Goal: Task Accomplishment & Management: Manage account settings

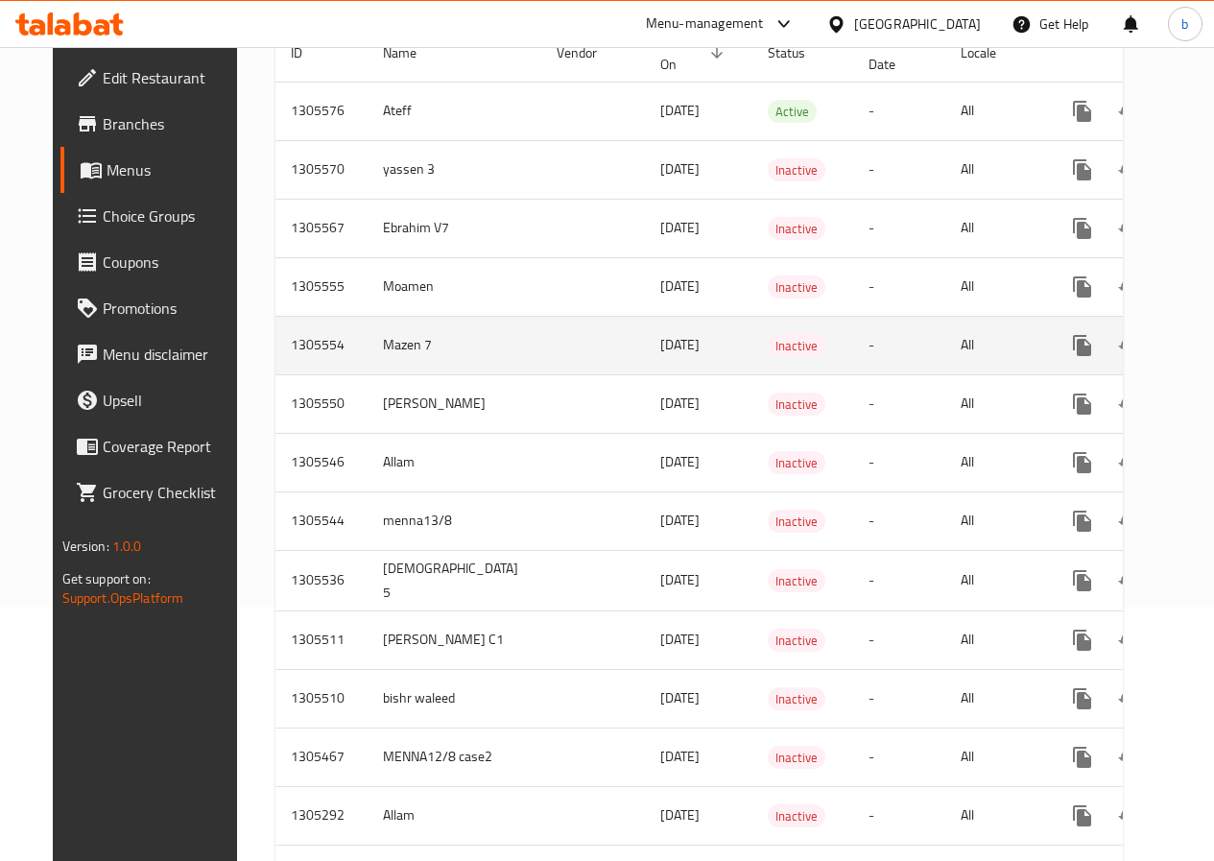
scroll to position [288, 0]
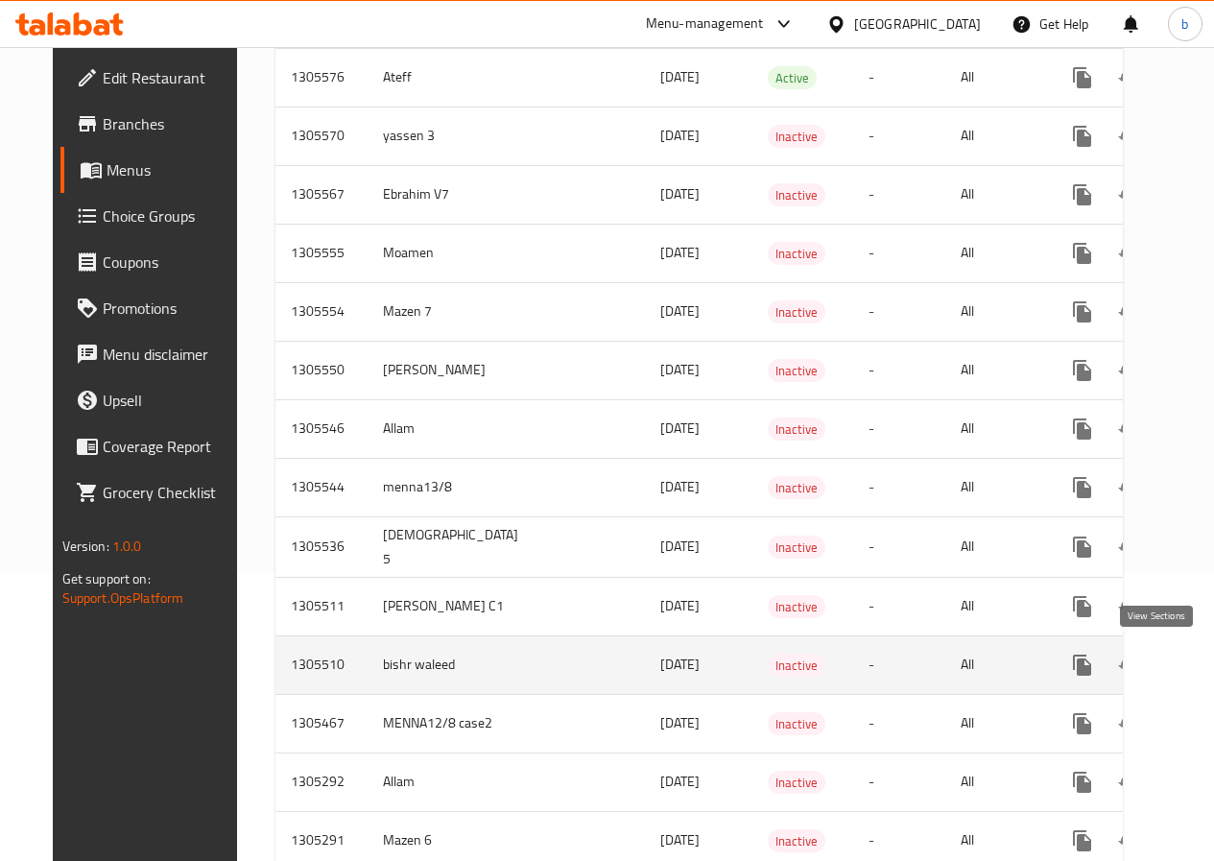
click at [1209, 663] on icon "enhanced table" at bounding box center [1220, 665] width 23 height 23
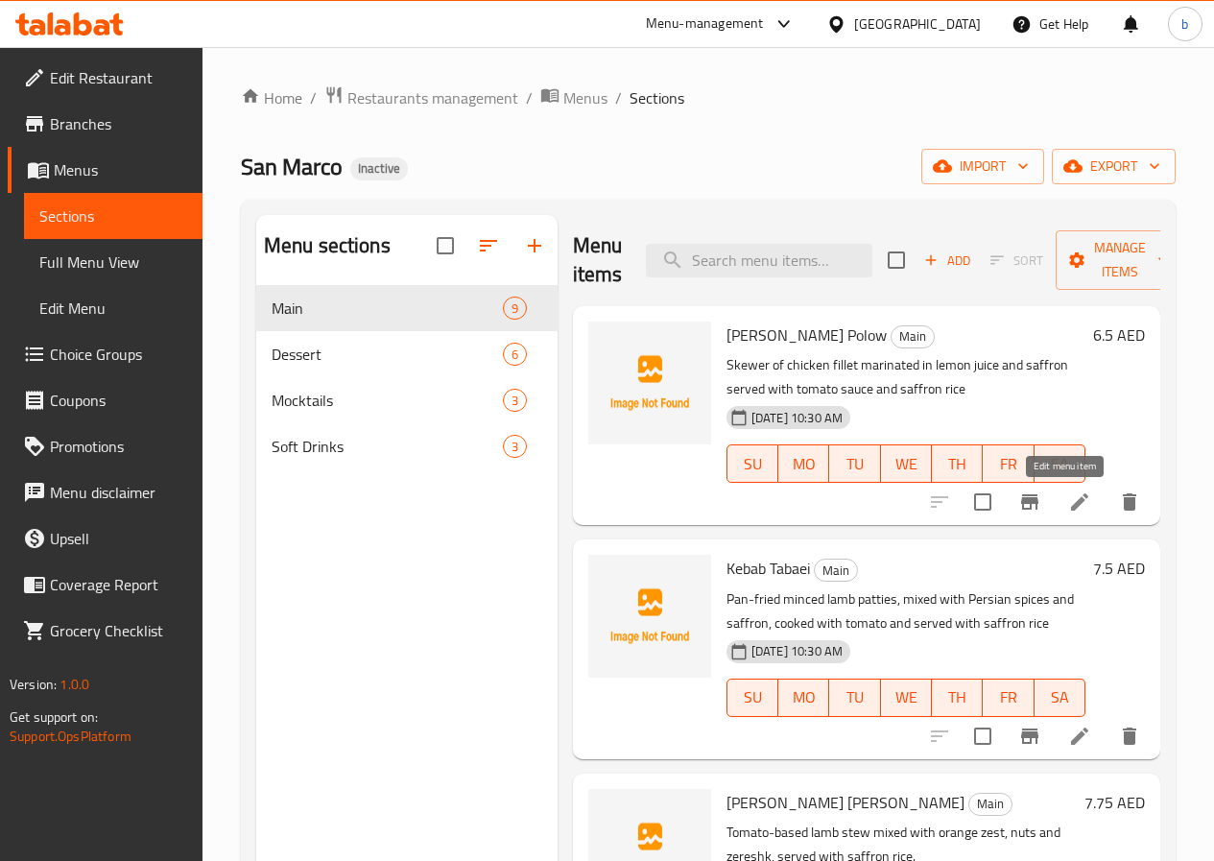
click at [1068, 491] on icon at bounding box center [1079, 501] width 23 height 23
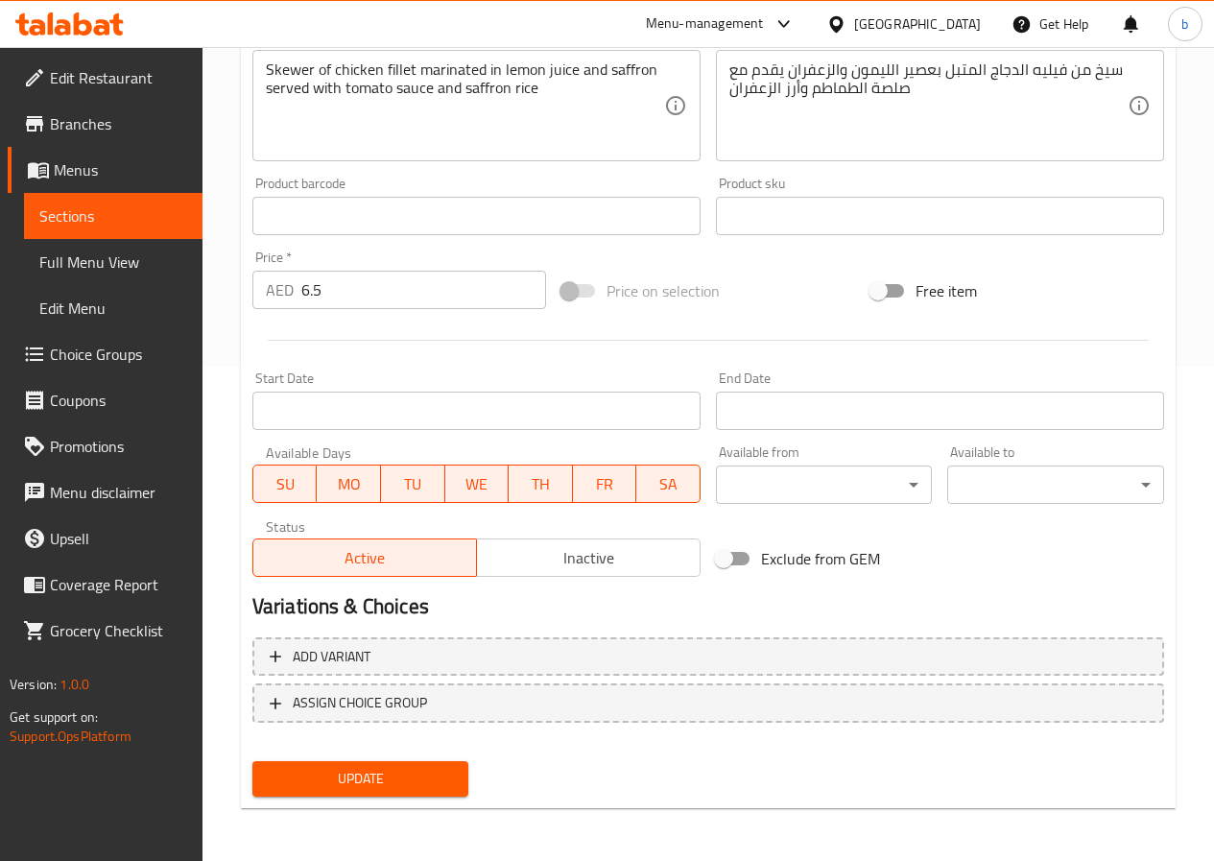
scroll to position [495, 0]
click at [385, 774] on span "Update" at bounding box center [361, 778] width 186 height 24
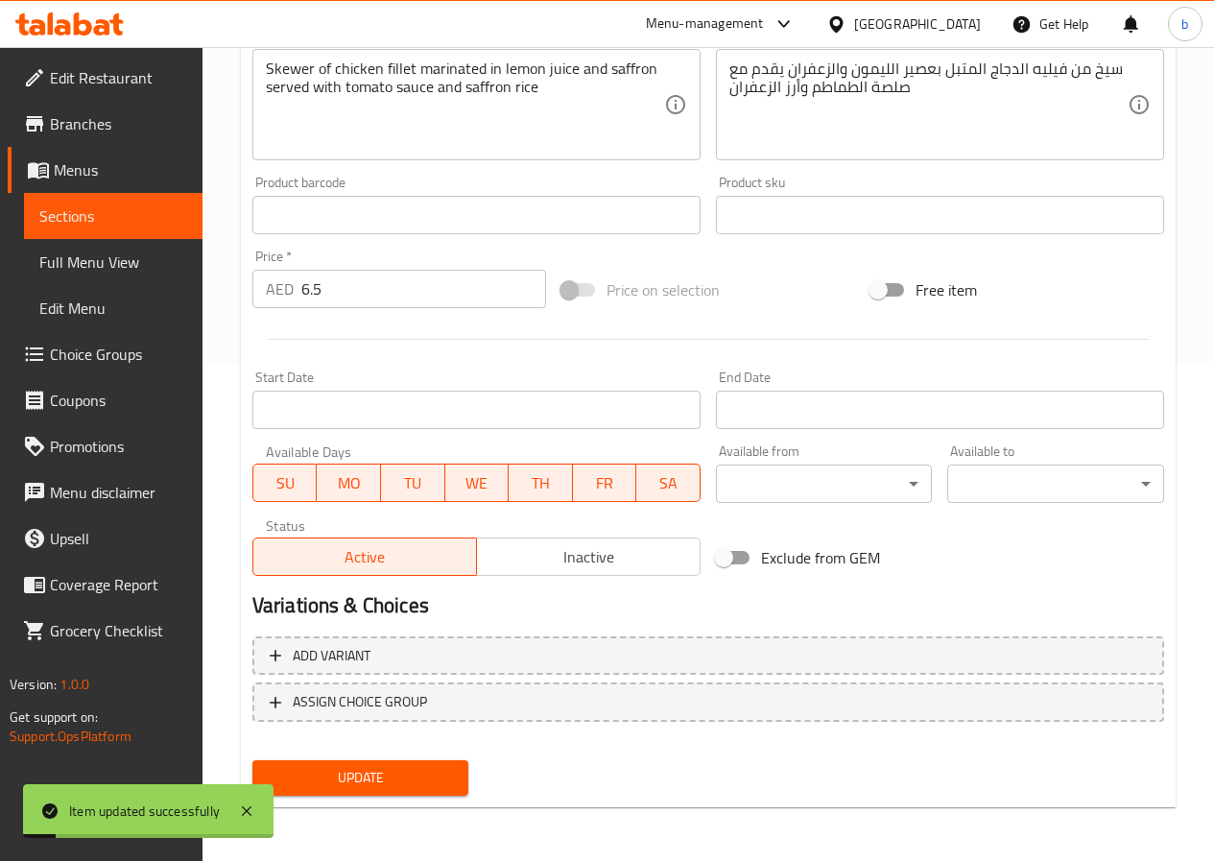
click at [77, 210] on span "Sections" at bounding box center [113, 215] width 148 height 23
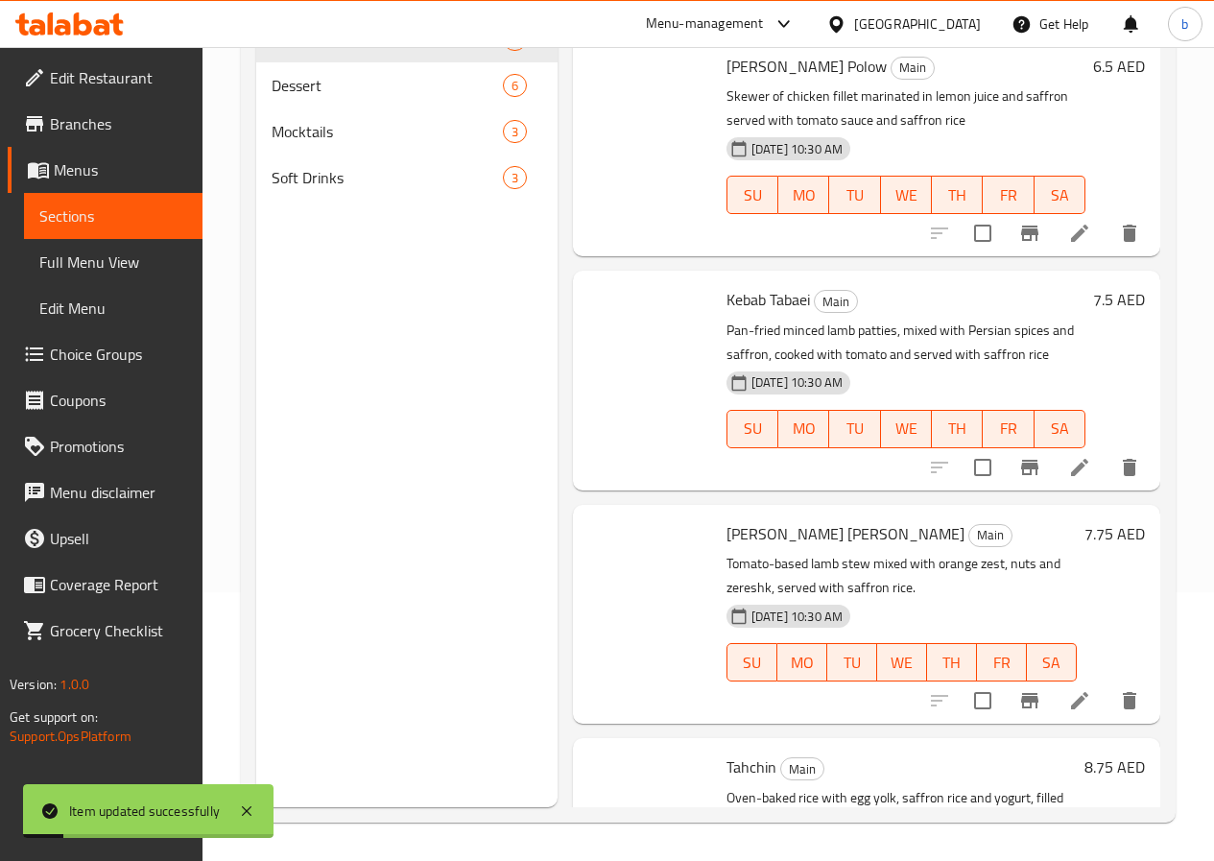
scroll to position [269, 0]
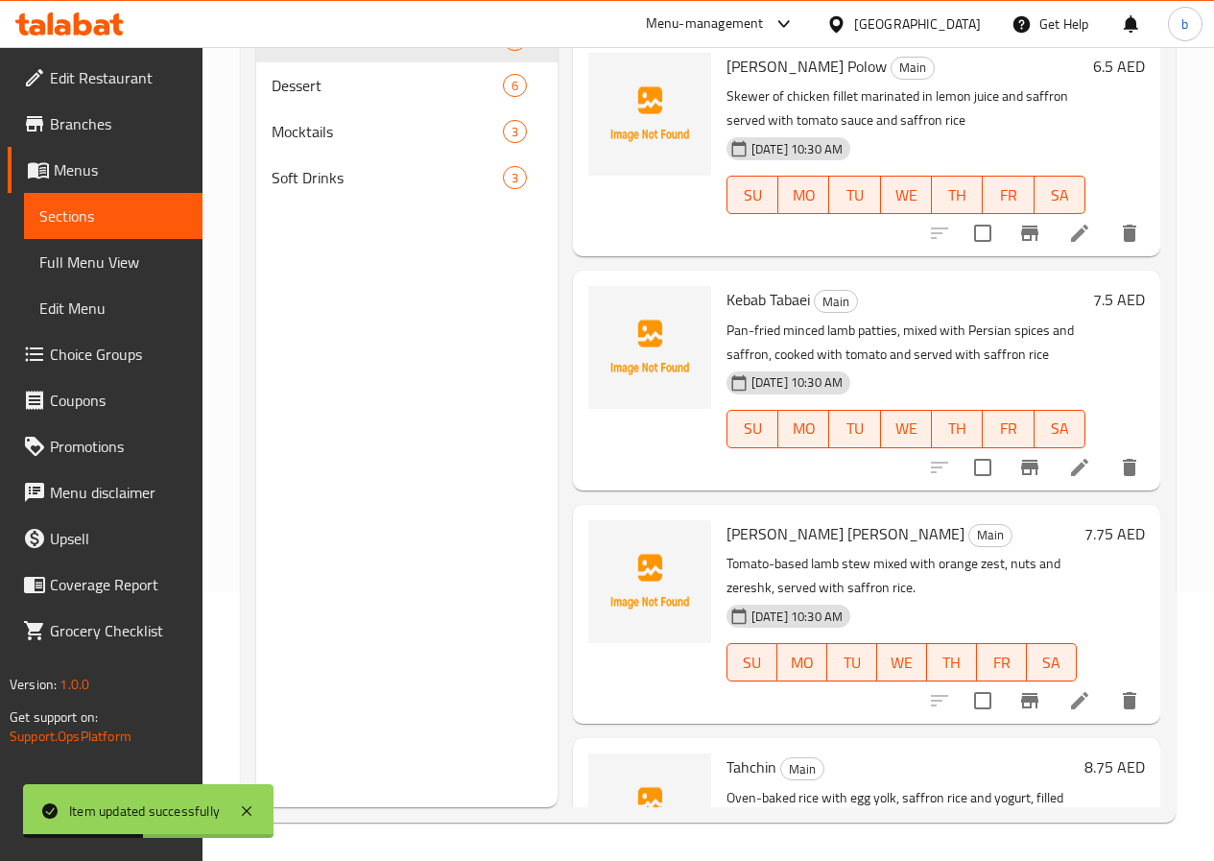
click at [139, 280] on link "Full Menu View" at bounding box center [113, 262] width 179 height 46
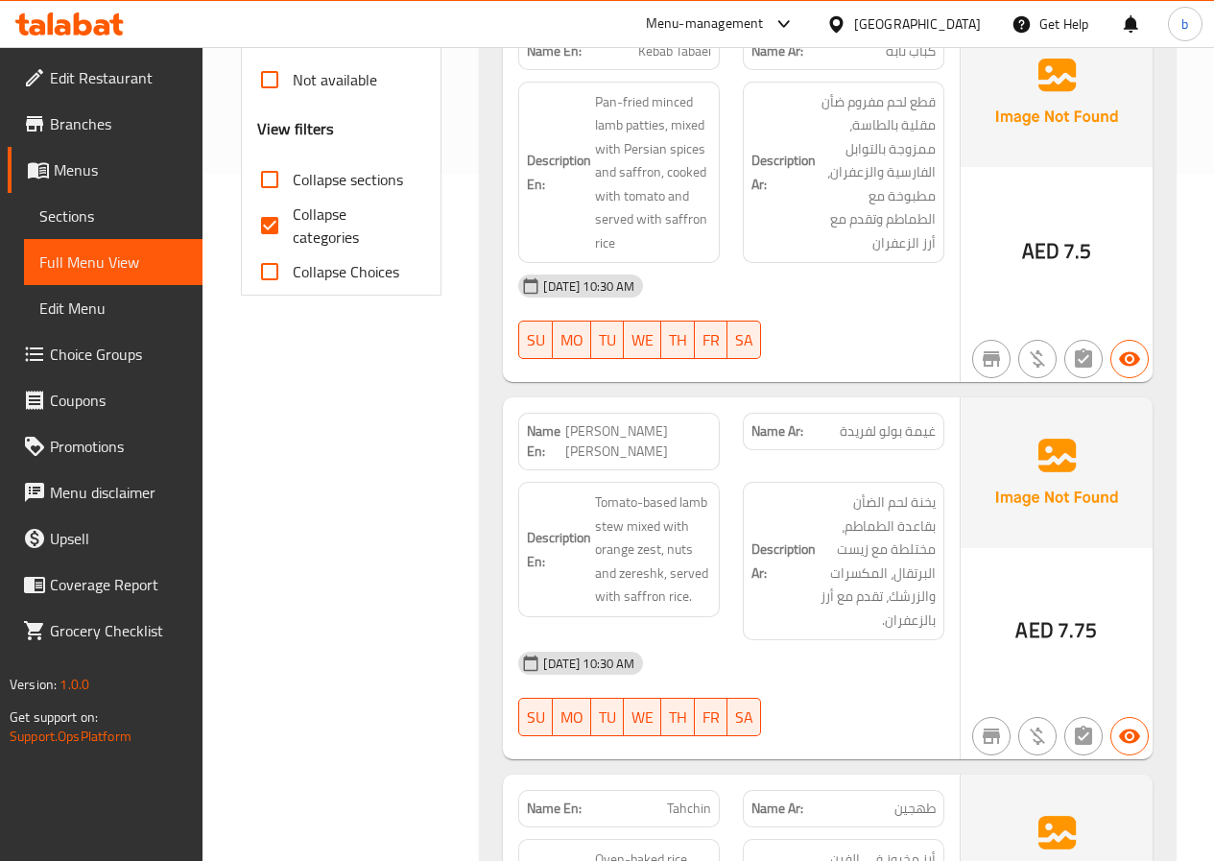
scroll to position [653, 0]
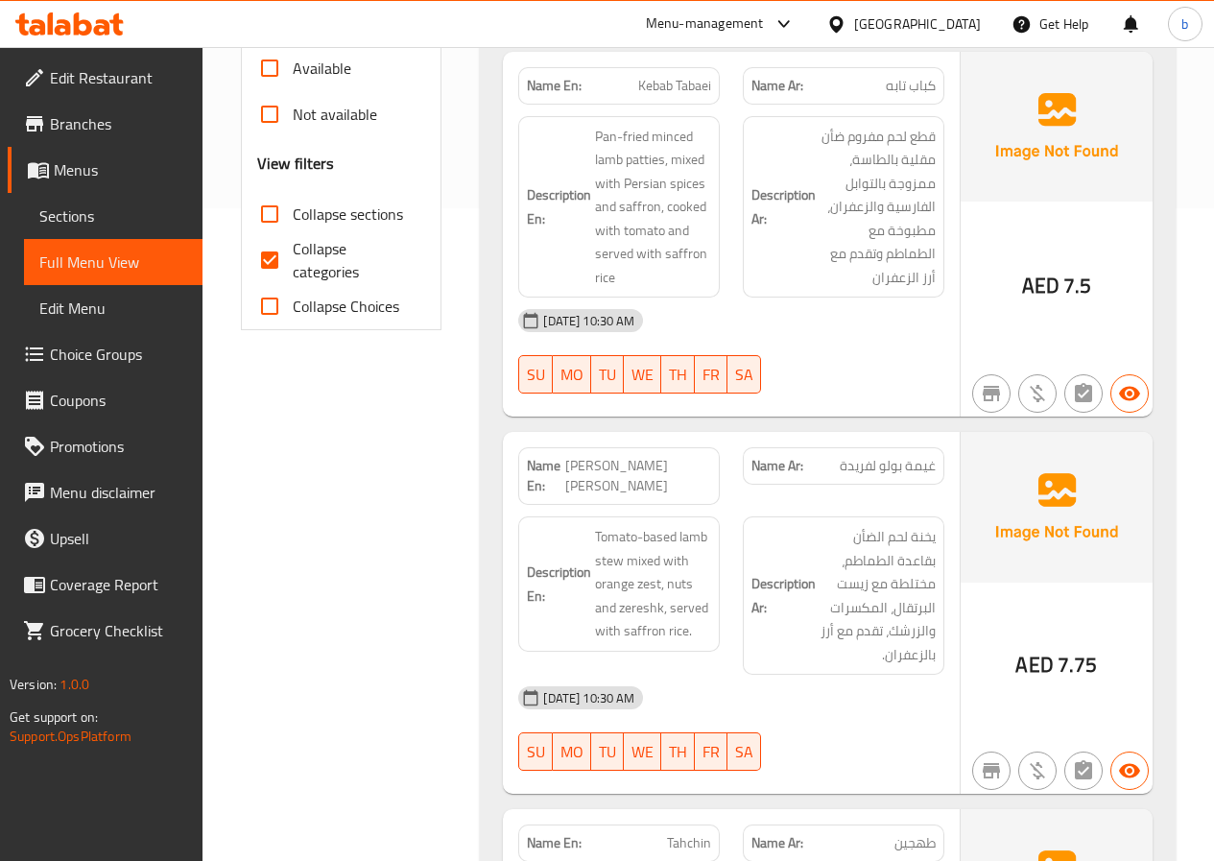
click at [270, 257] on input "Collapse categories" at bounding box center [270, 260] width 46 height 46
checkbox input "false"
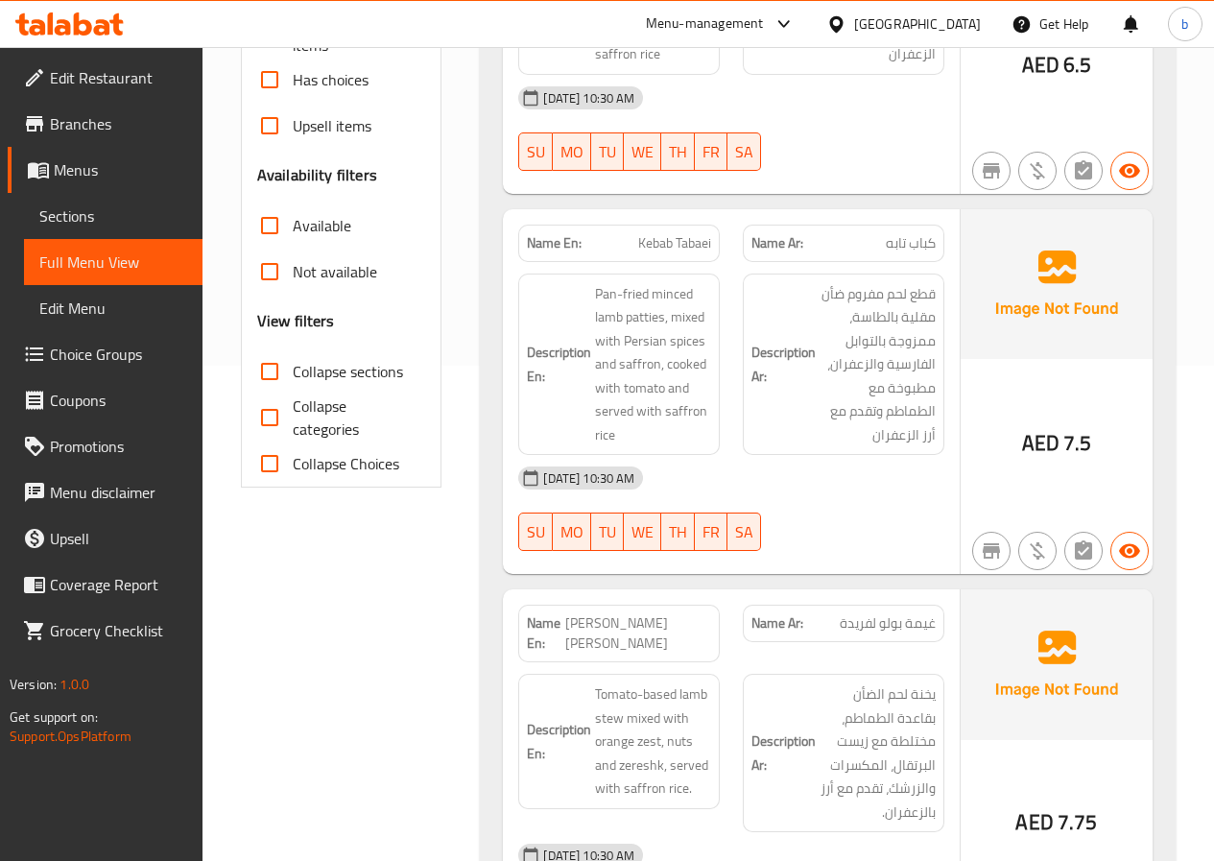
scroll to position [461, 0]
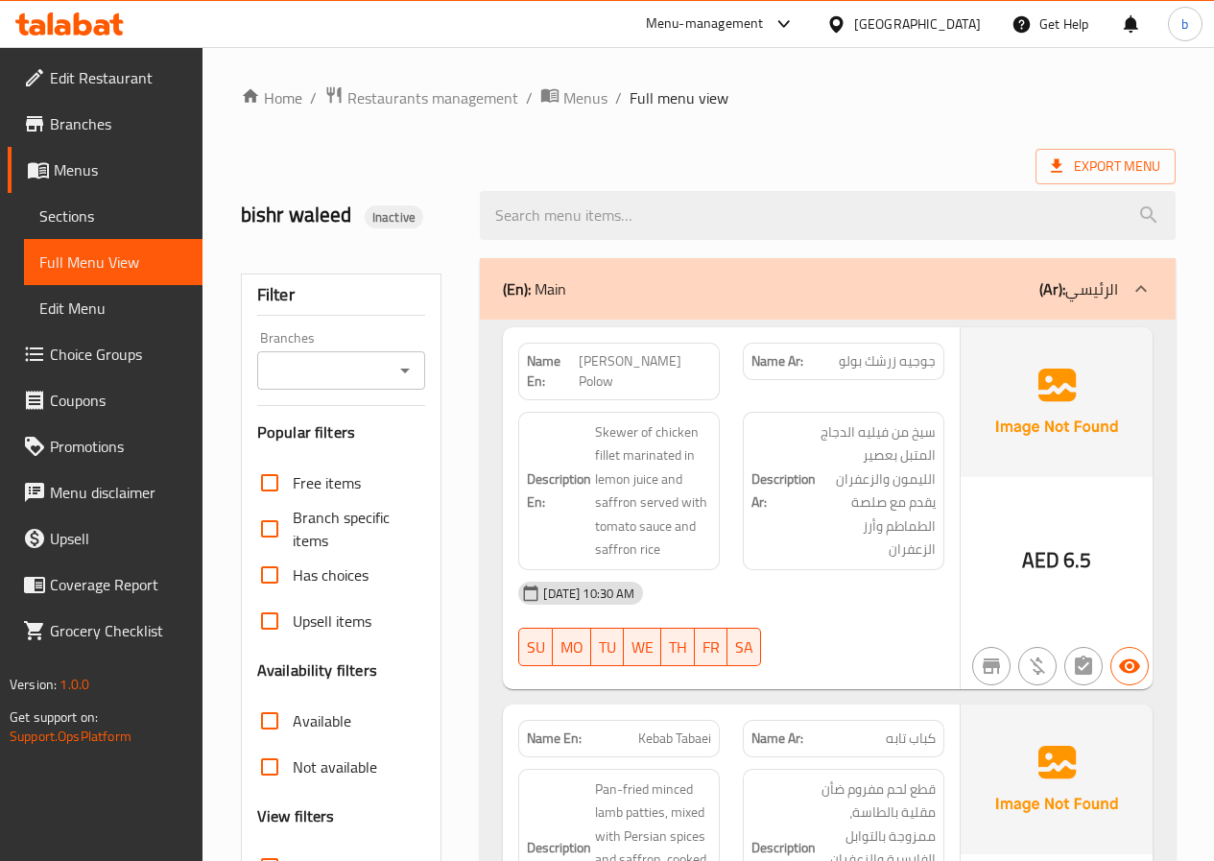
click at [100, 188] on link "Menus" at bounding box center [105, 170] width 195 height 46
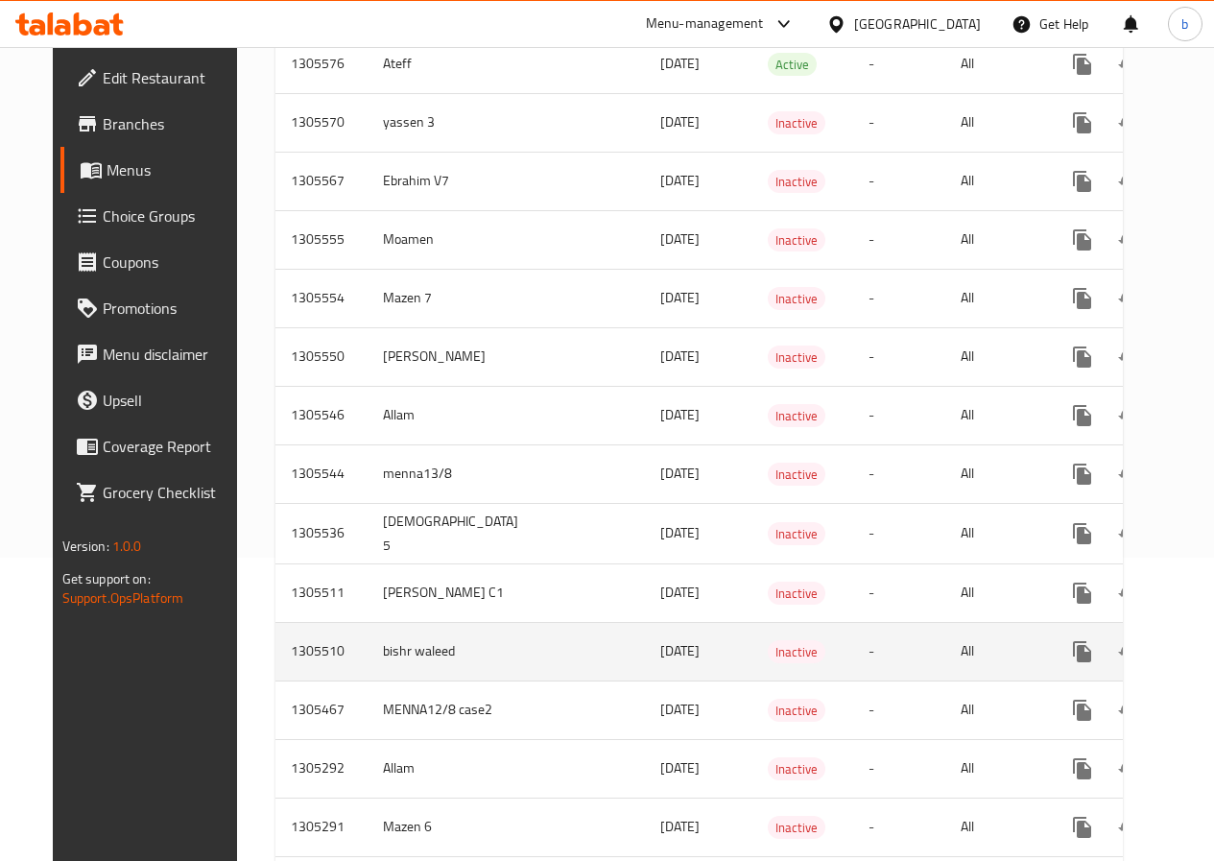
scroll to position [480, 0]
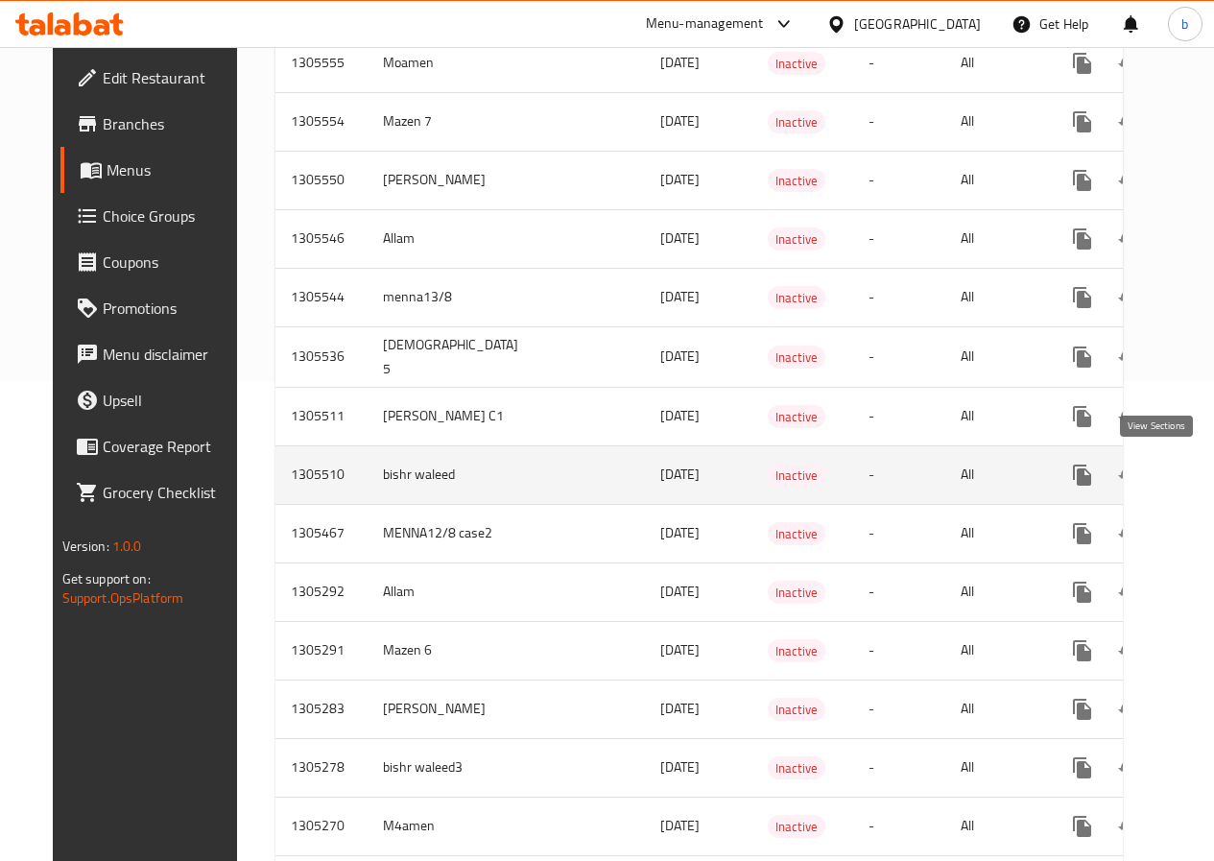
click at [1209, 477] on icon "enhanced table" at bounding box center [1220, 475] width 23 height 23
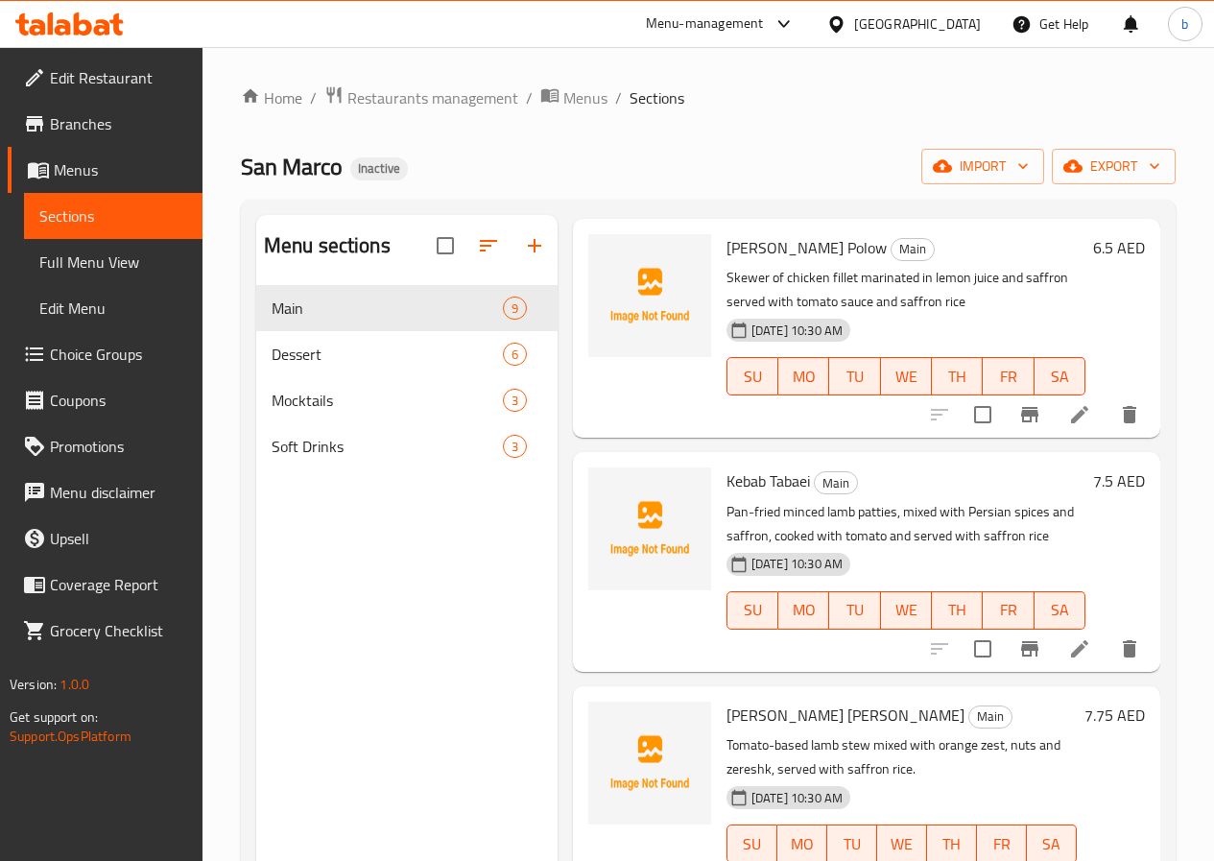
scroll to position [192, 0]
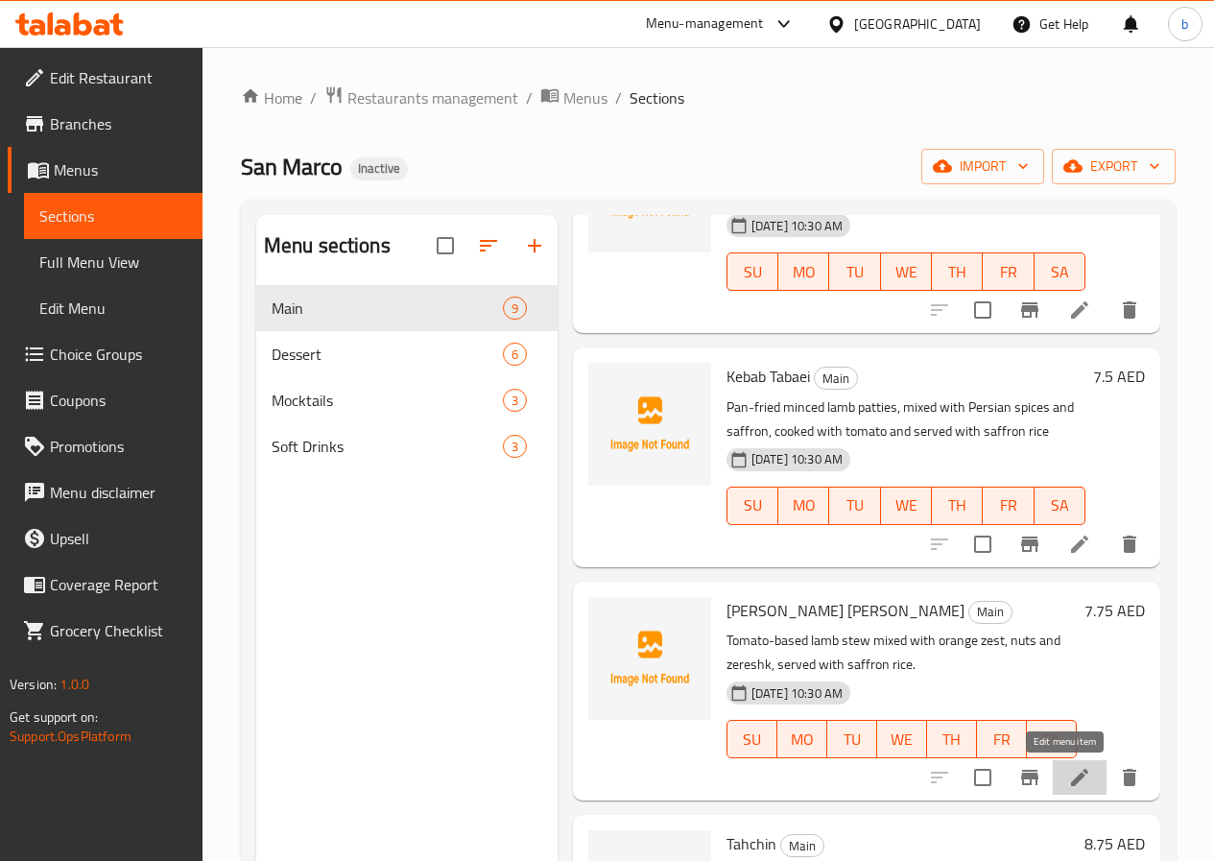
click at [1076, 772] on icon at bounding box center [1079, 777] width 23 height 23
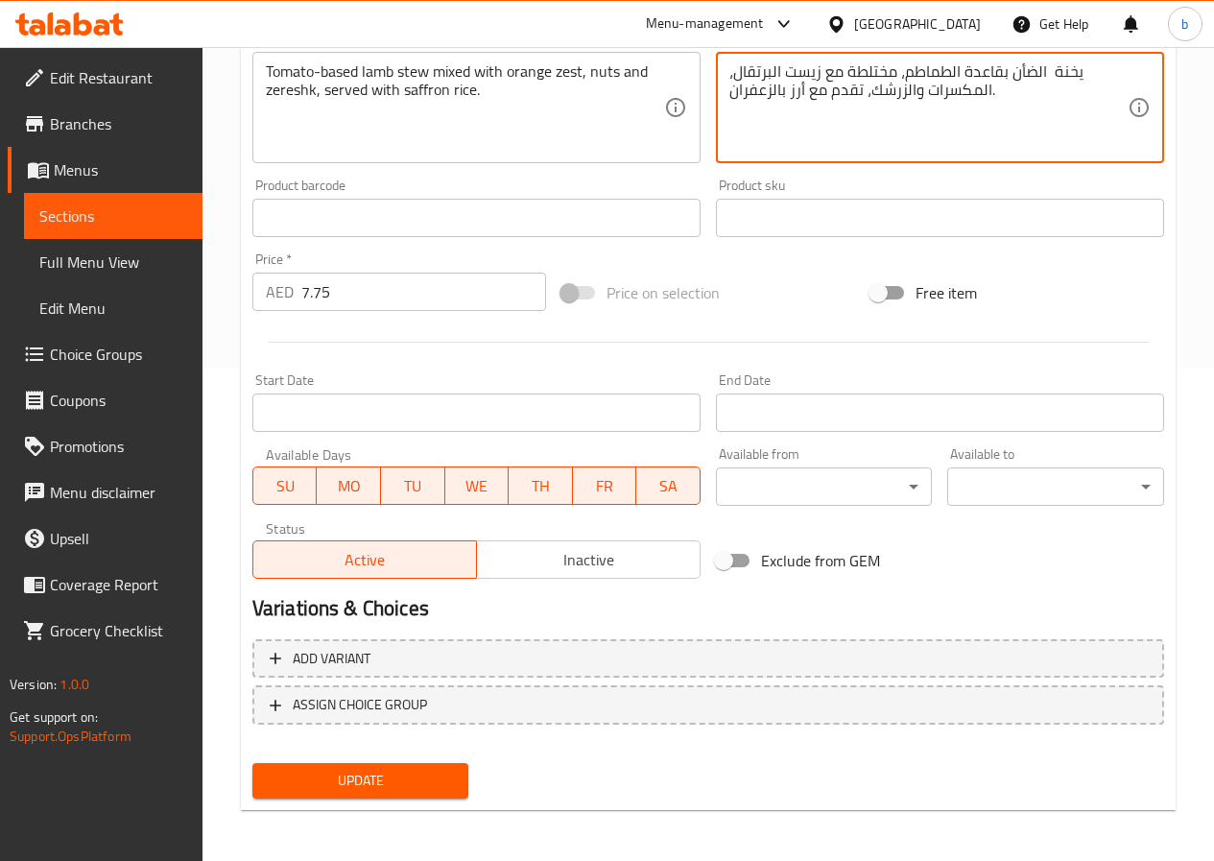
scroll to position [495, 0]
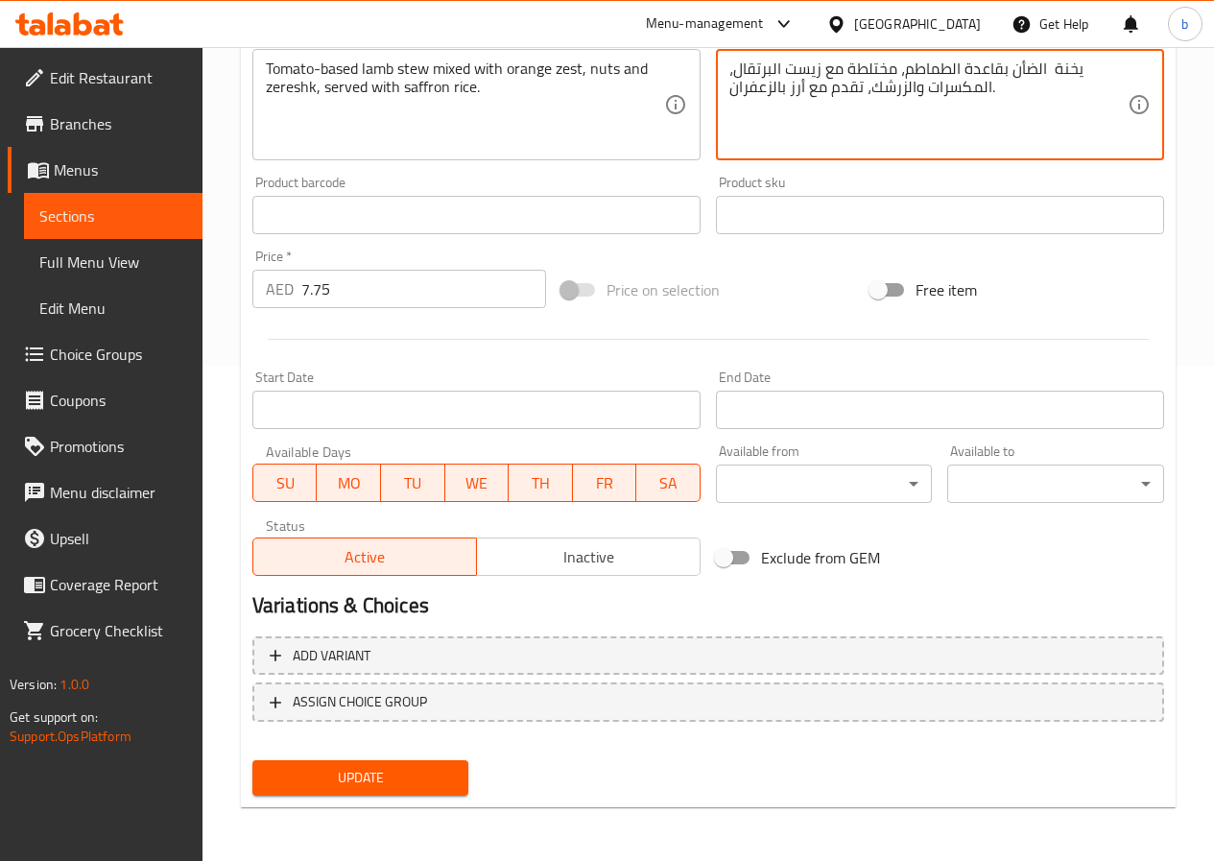
type textarea "يخنة الضأن بقاعدة الطماطم، مختلطة مع زيست البرتقال، المكسرات والزرشك، تقدم مع أ…"
click at [352, 791] on button "Update" at bounding box center [360, 778] width 217 height 36
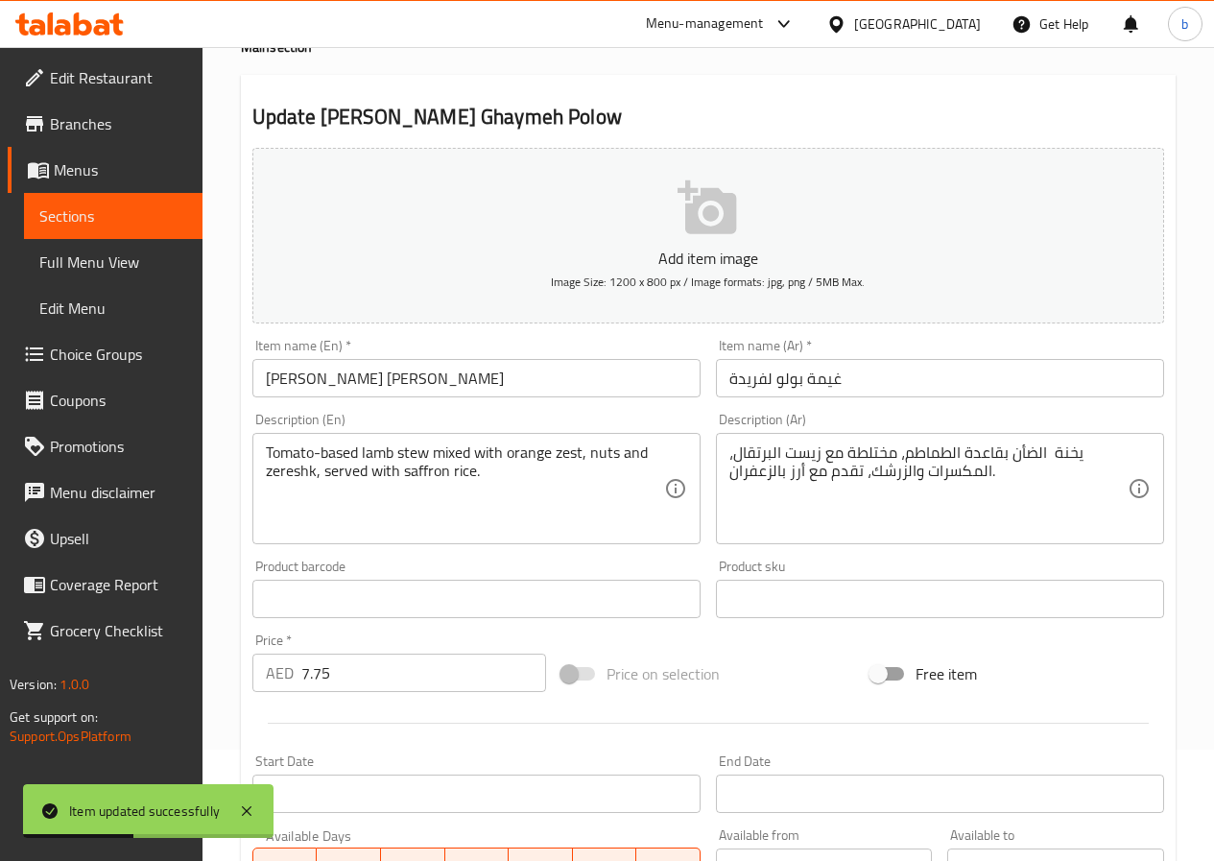
scroll to position [0, 0]
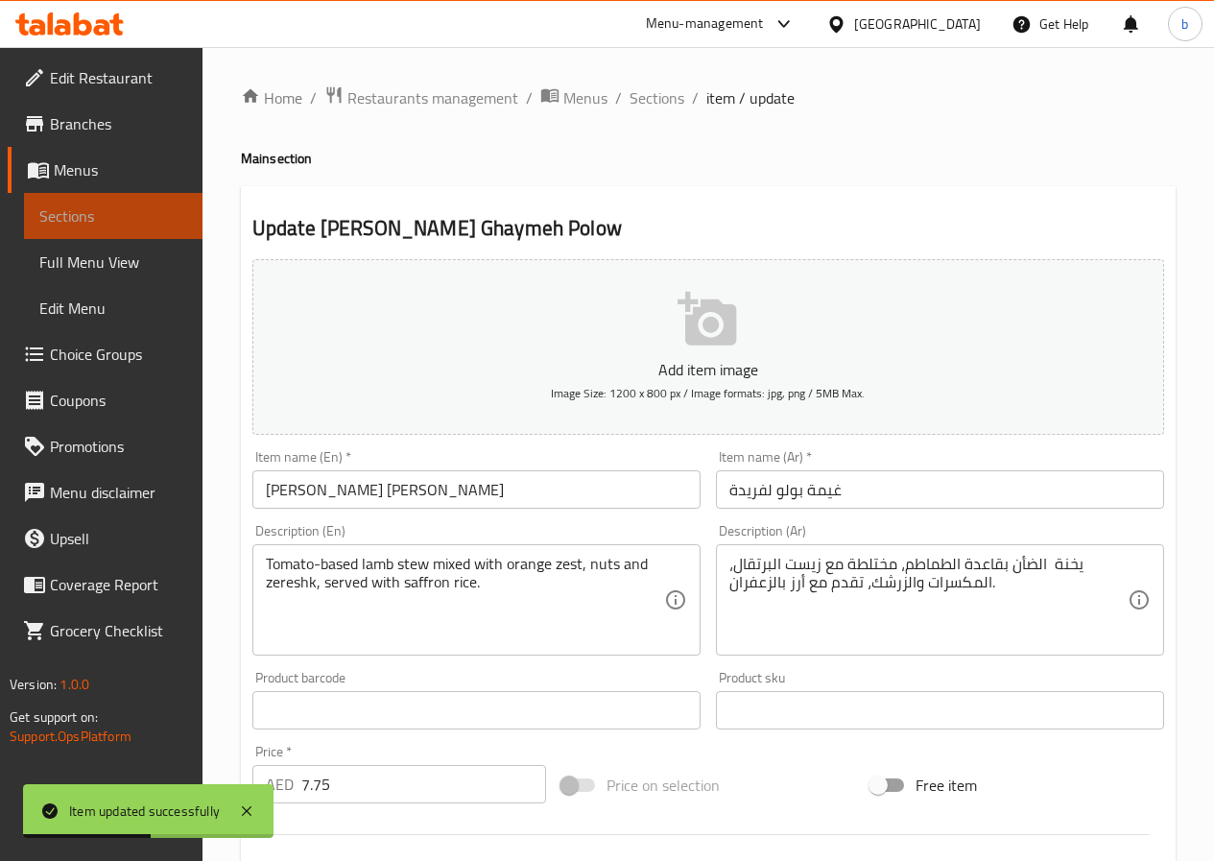
click at [150, 216] on span "Sections" at bounding box center [113, 215] width 148 height 23
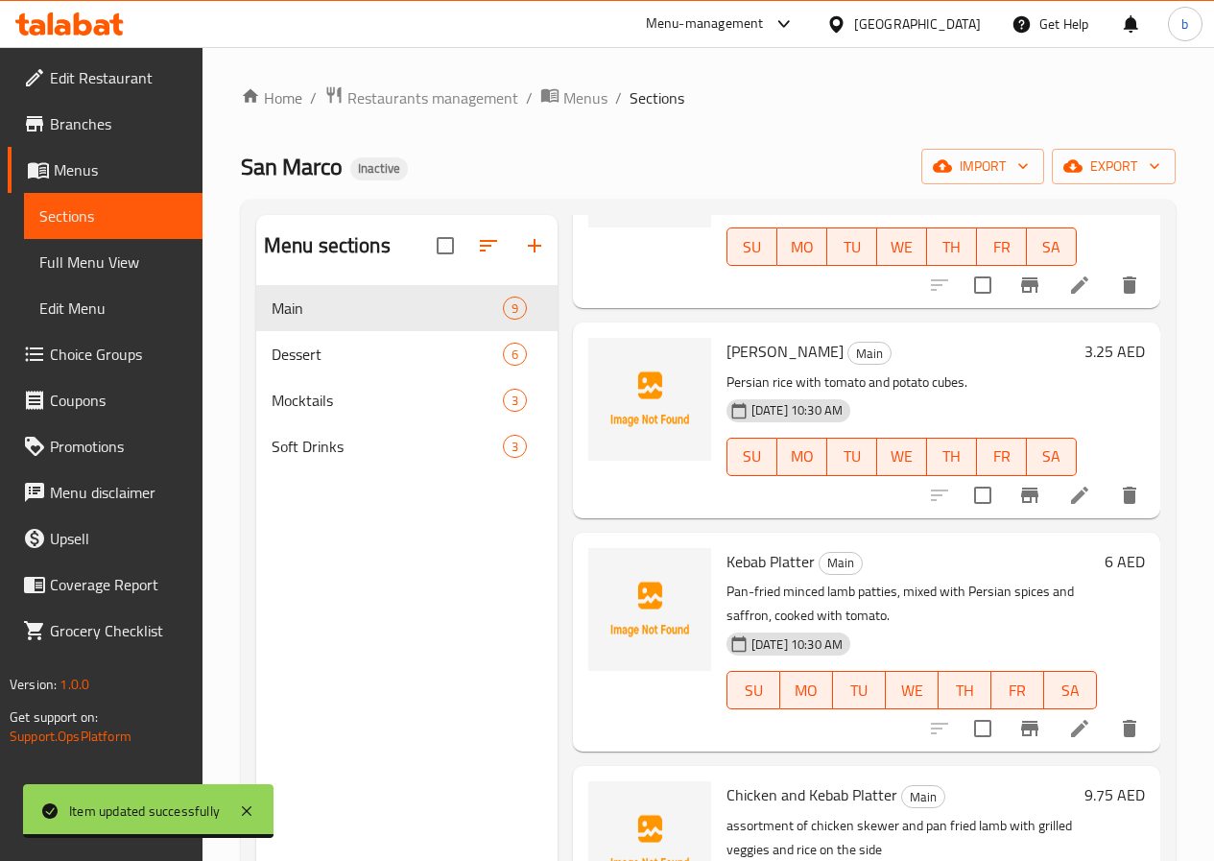
scroll to position [1248, 0]
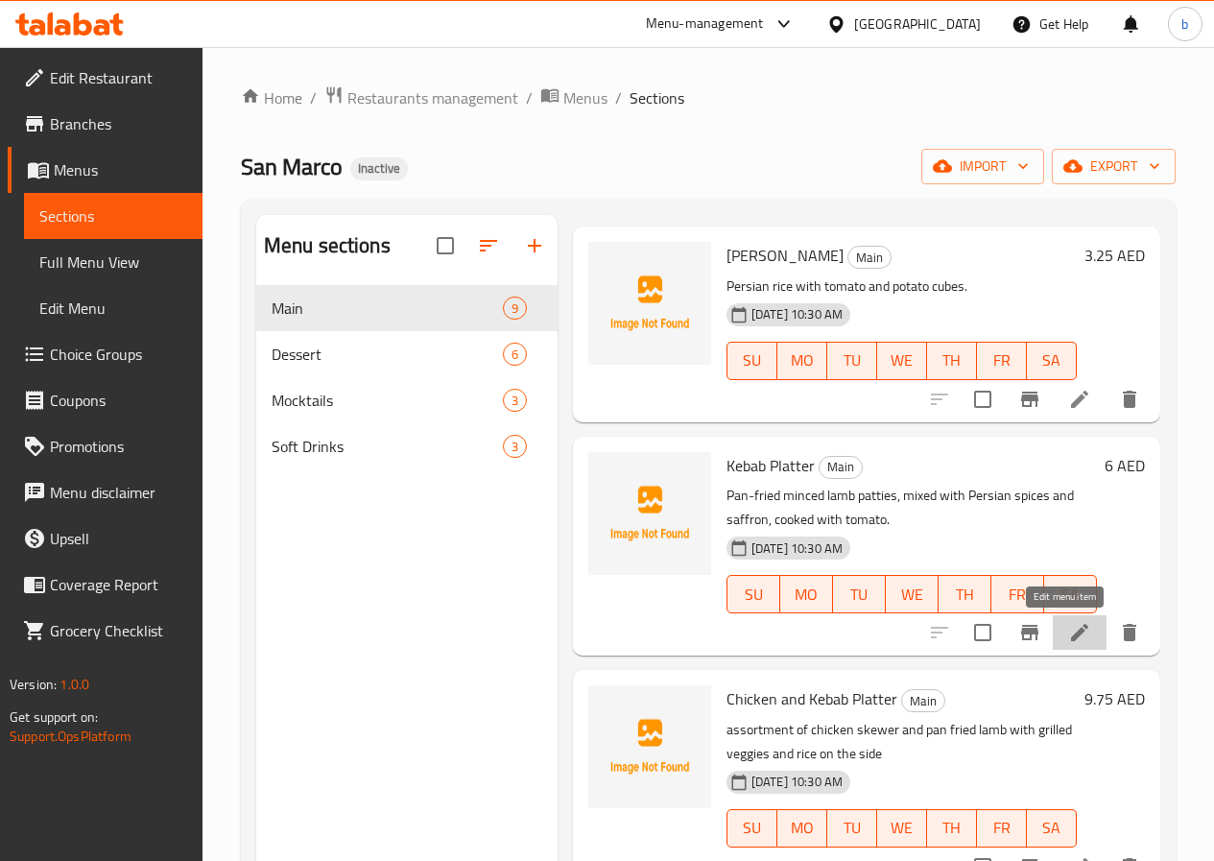
click at [1071, 637] on icon at bounding box center [1079, 632] width 17 height 17
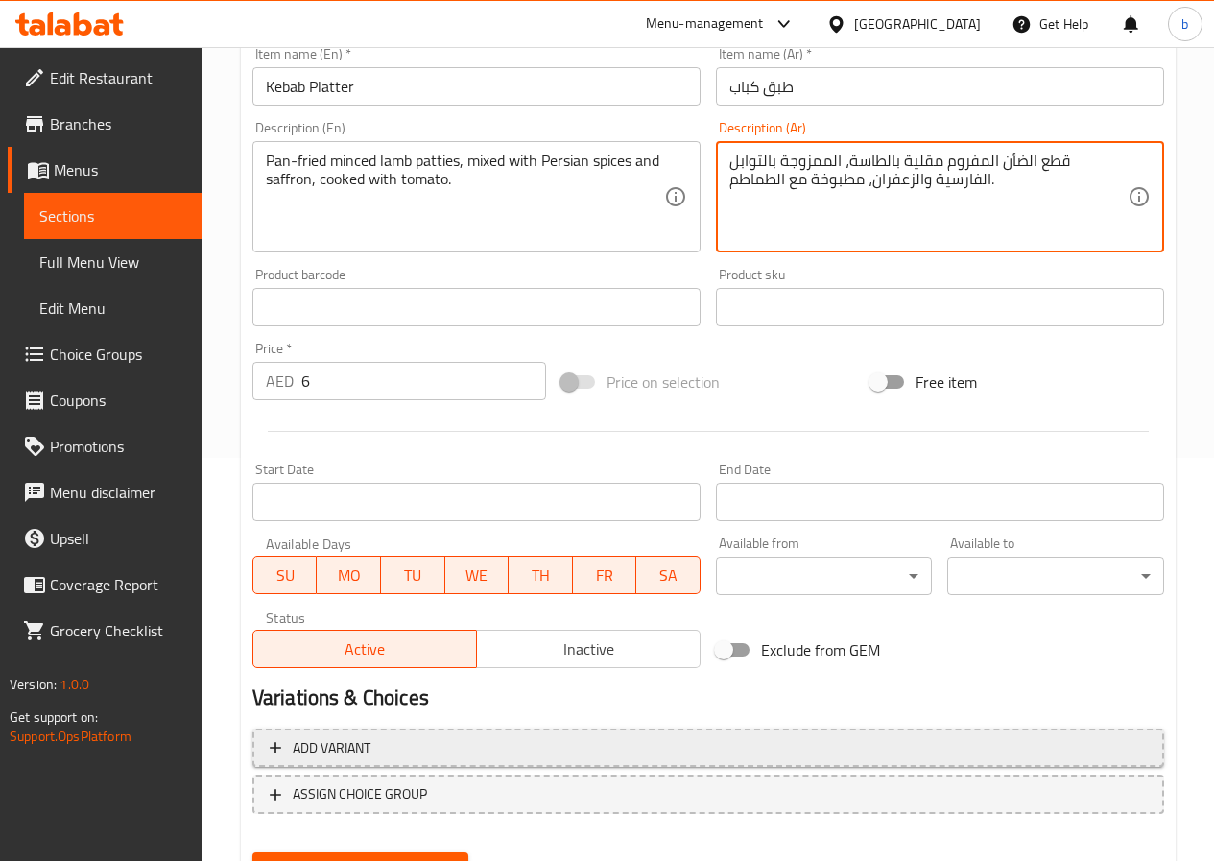
scroll to position [495, 0]
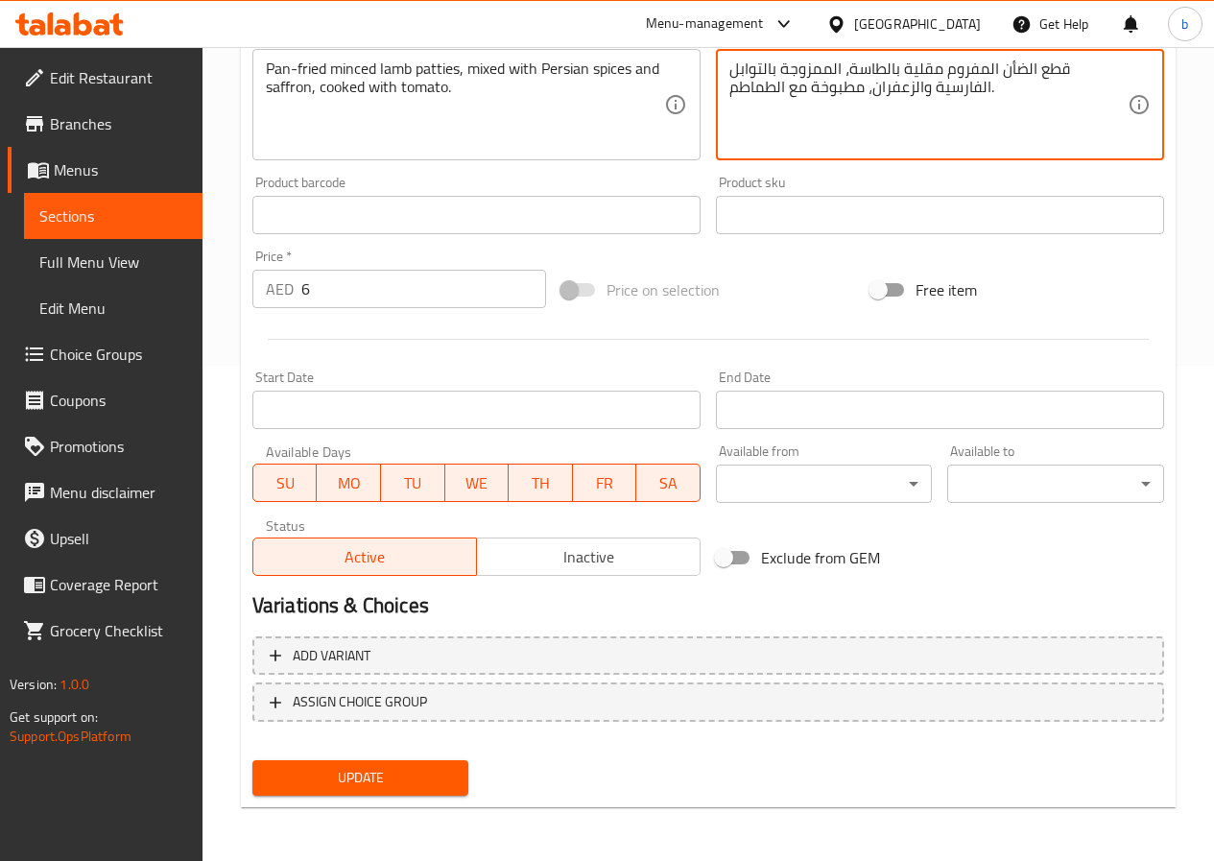
type textarea "قطع الضأن المفروم مقلية بالطاسة، الممزوجة بالتوابل الفارسية والزعفران، مطبوخة م…"
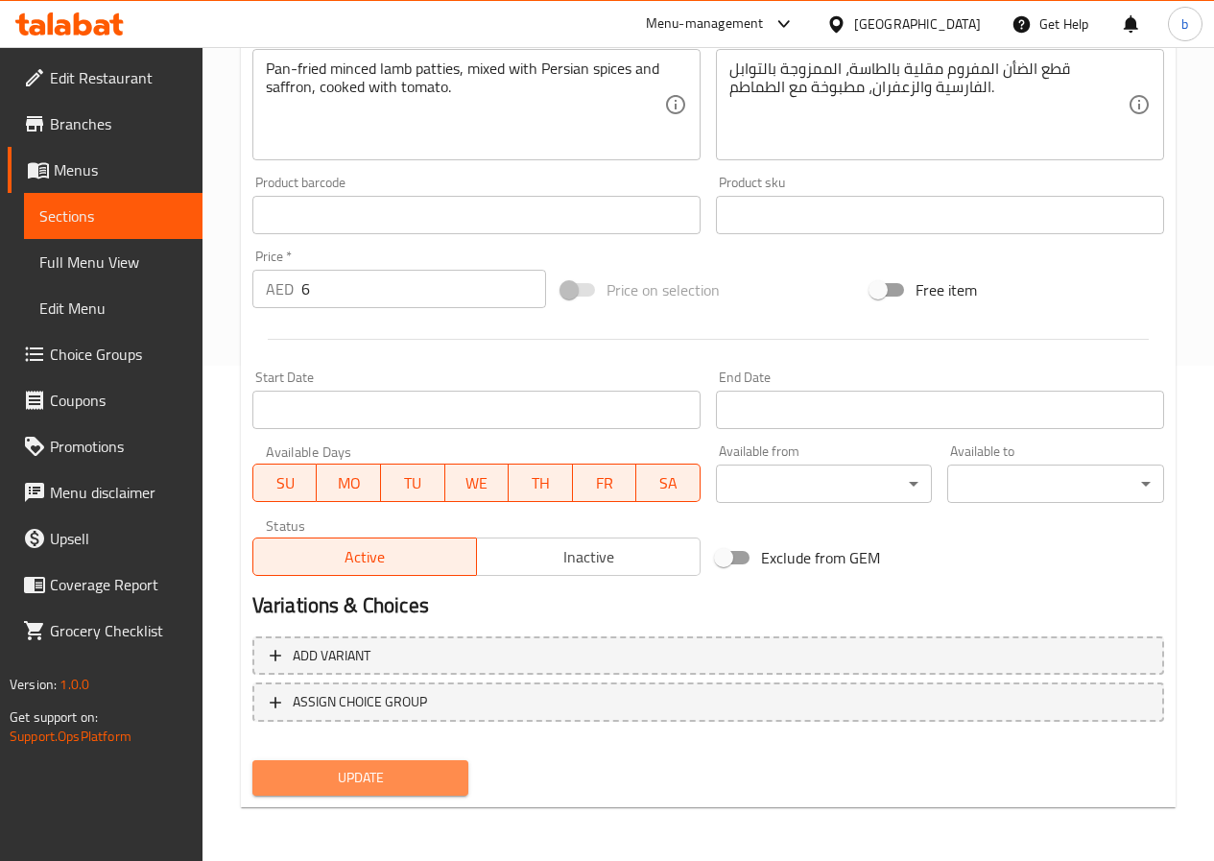
click at [404, 780] on span "Update" at bounding box center [361, 778] width 186 height 24
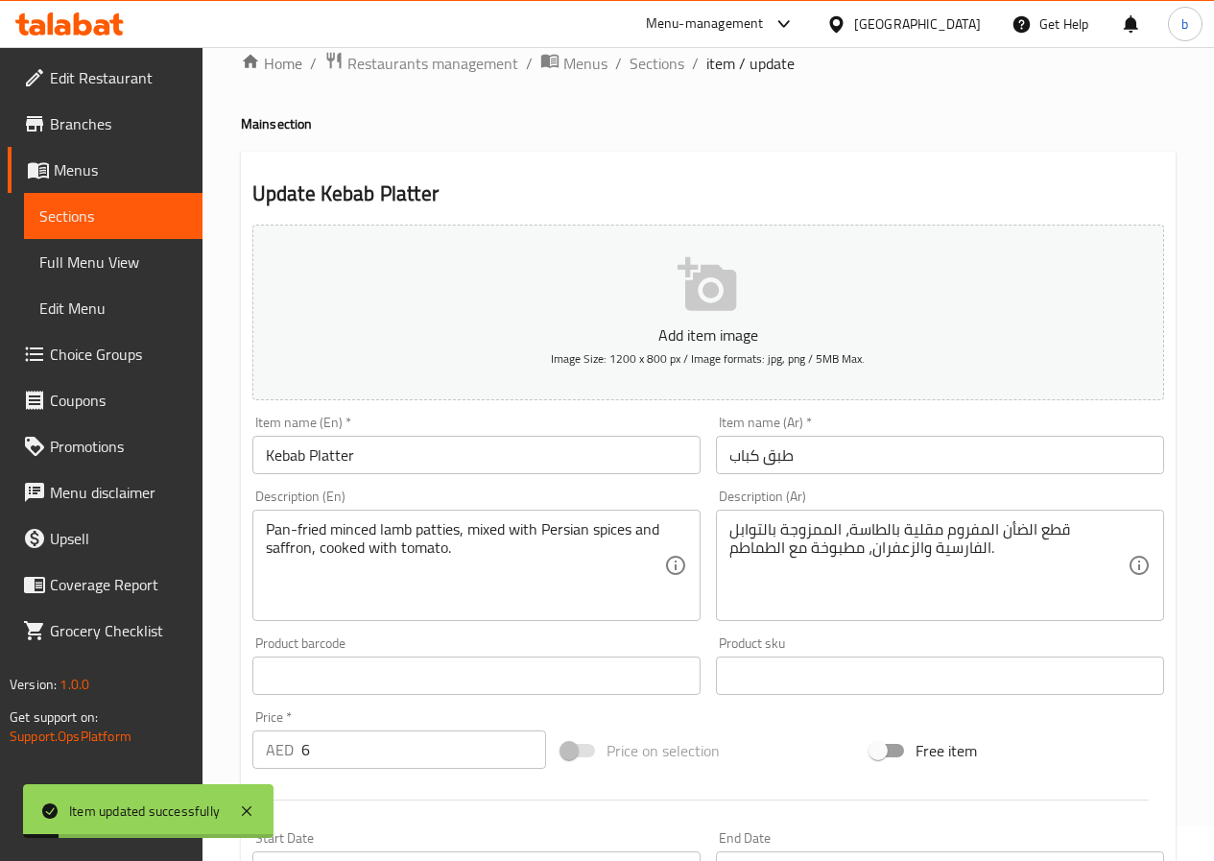
scroll to position [15, 0]
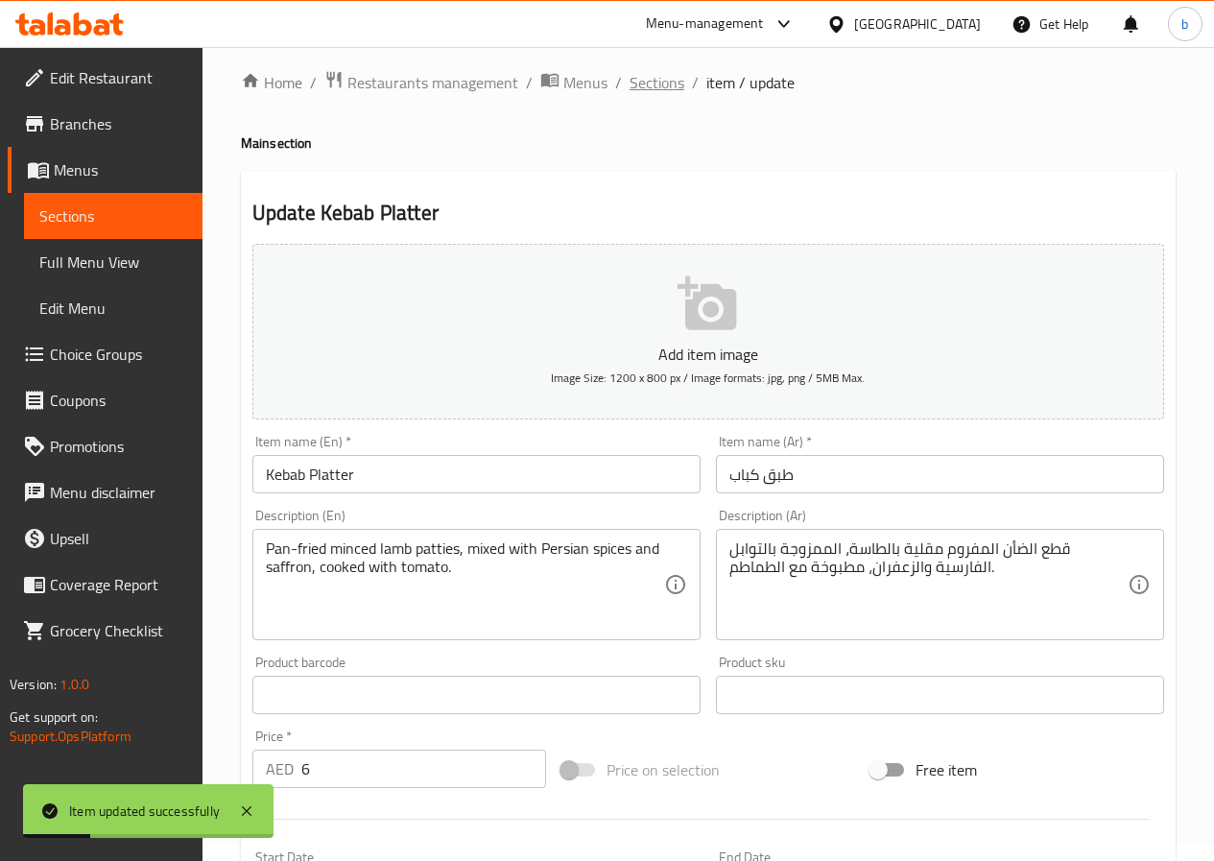
click at [649, 84] on span "Sections" at bounding box center [657, 82] width 55 height 23
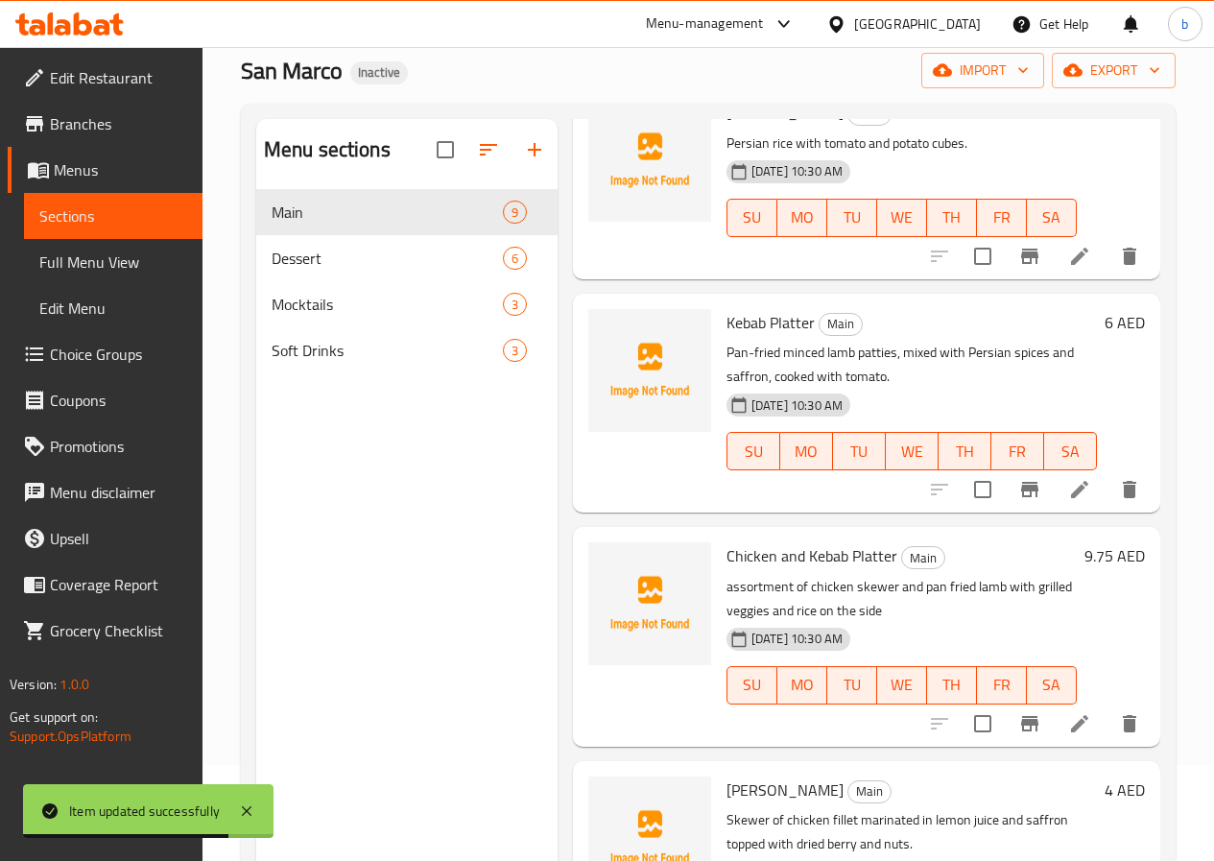
scroll to position [207, 0]
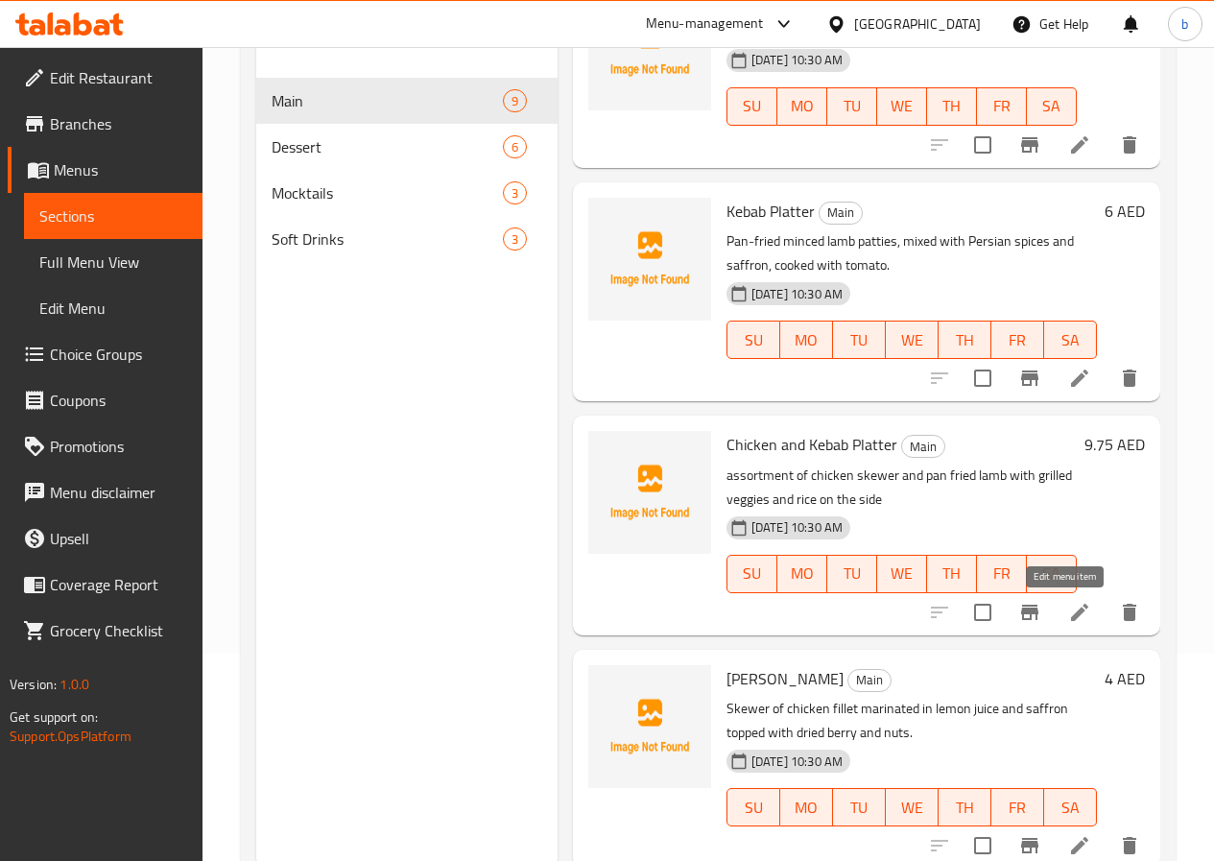
click at [1068, 612] on icon at bounding box center [1079, 612] width 23 height 23
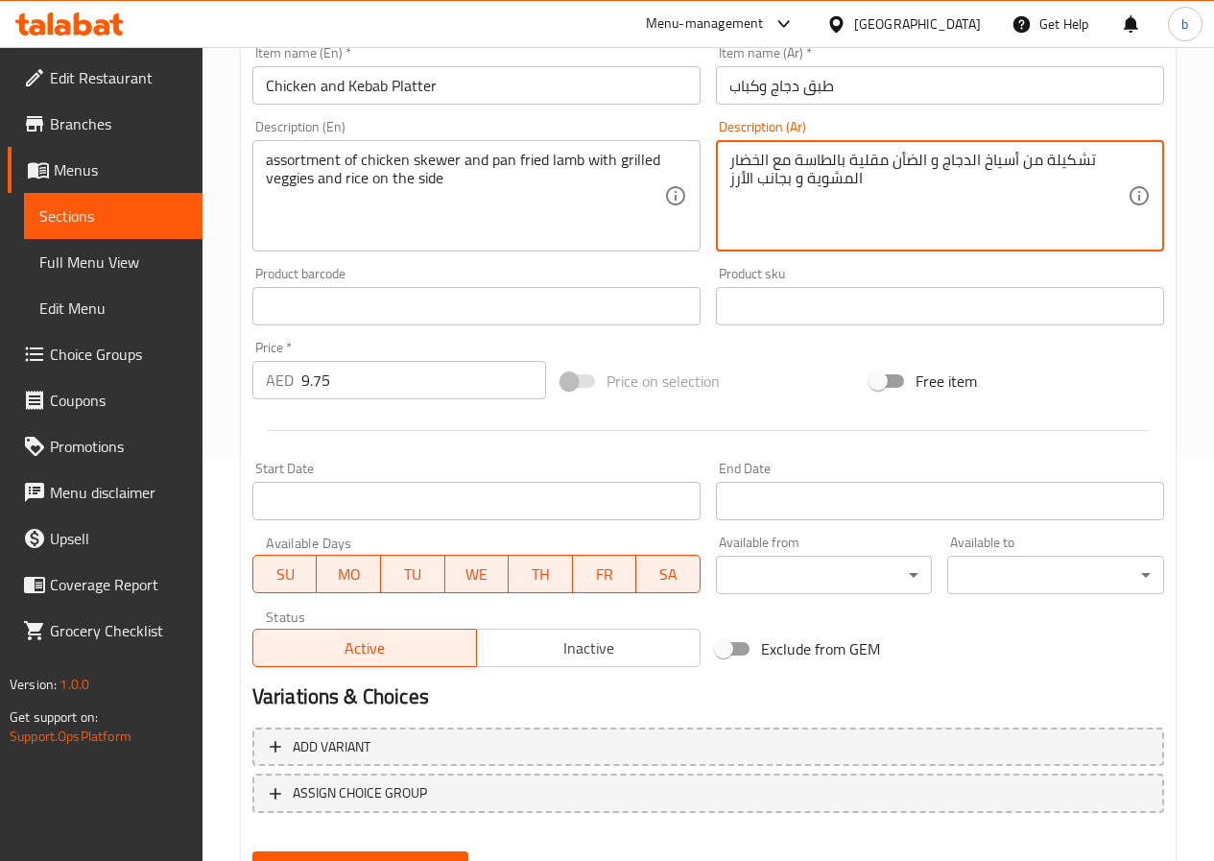
scroll to position [495, 0]
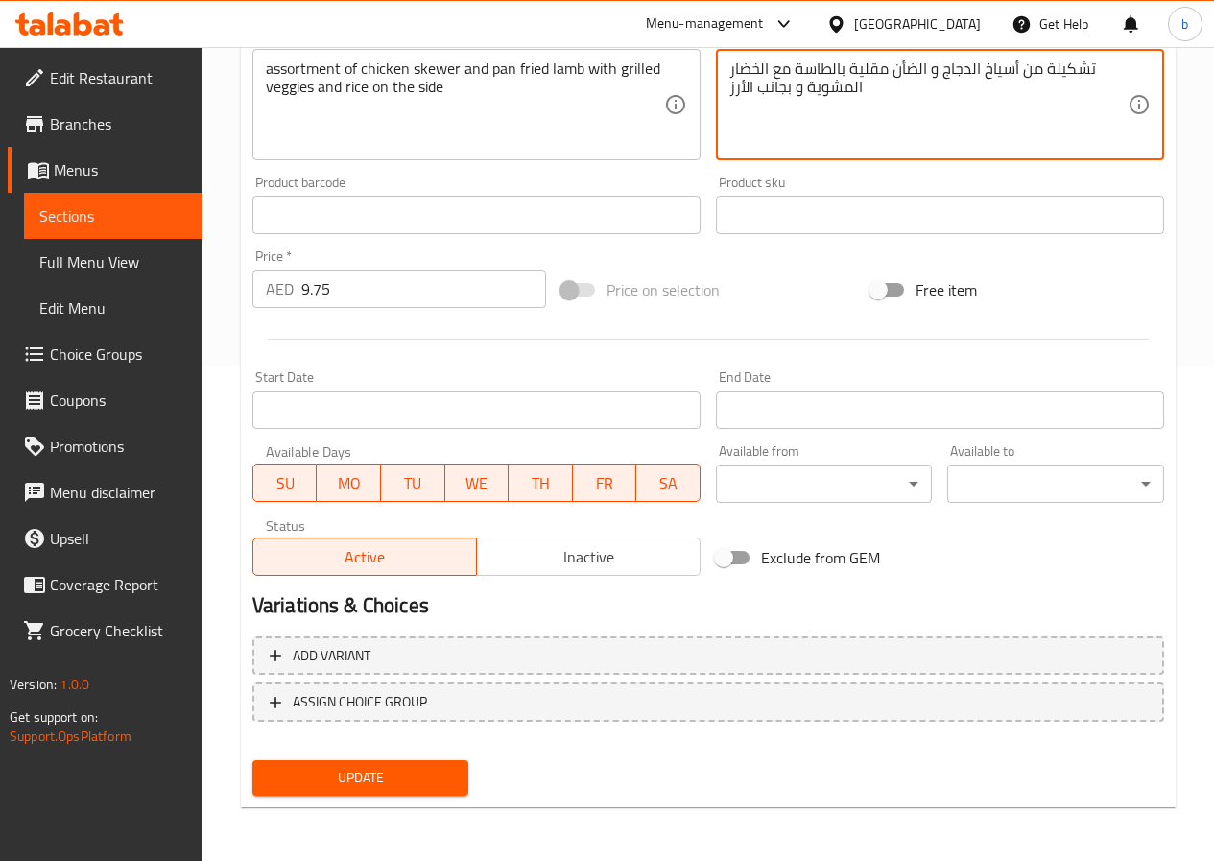
type textarea "تشكيلة من أسياخ الدجاج و الضأن مقلية بالطاسة مع الخضار المشوية و بجانب الأرز"
click at [371, 788] on span "Update" at bounding box center [361, 778] width 186 height 24
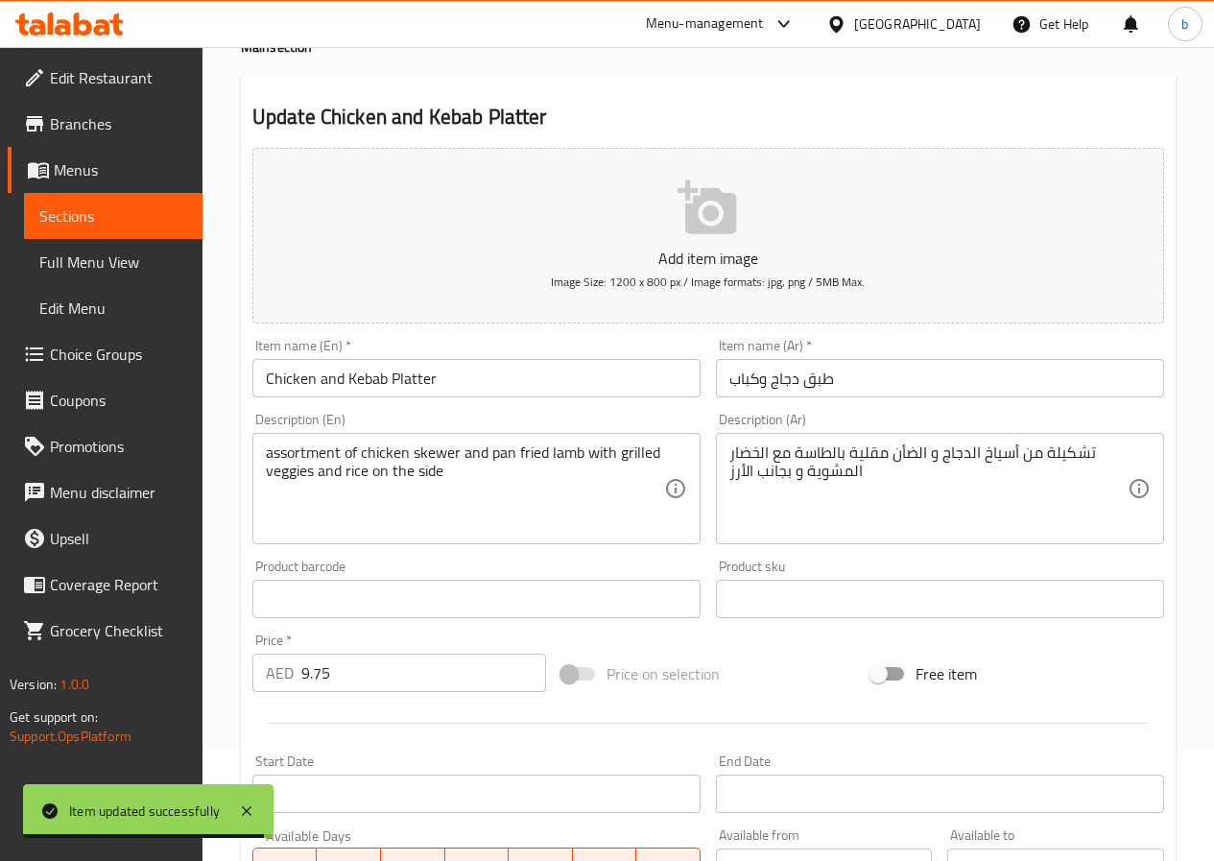
scroll to position [0, 0]
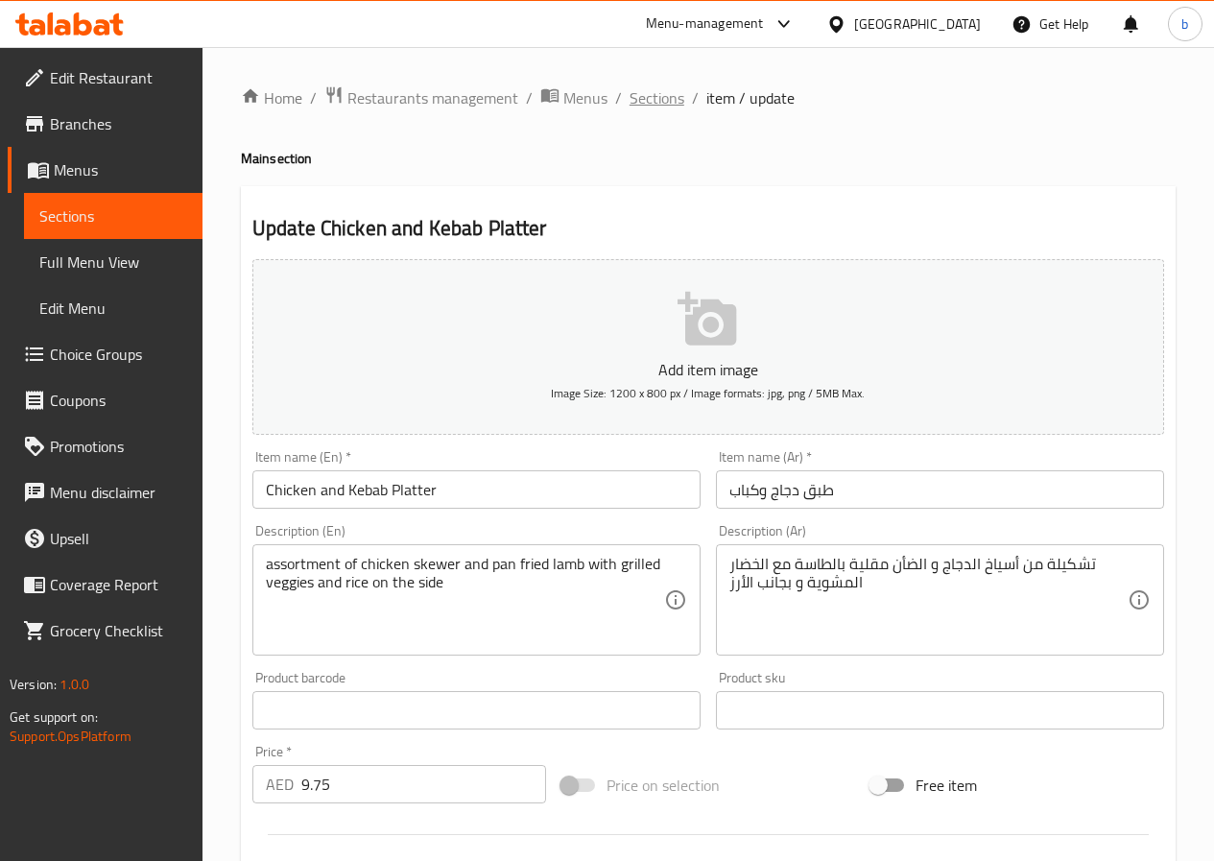
click at [660, 104] on span "Sections" at bounding box center [657, 97] width 55 height 23
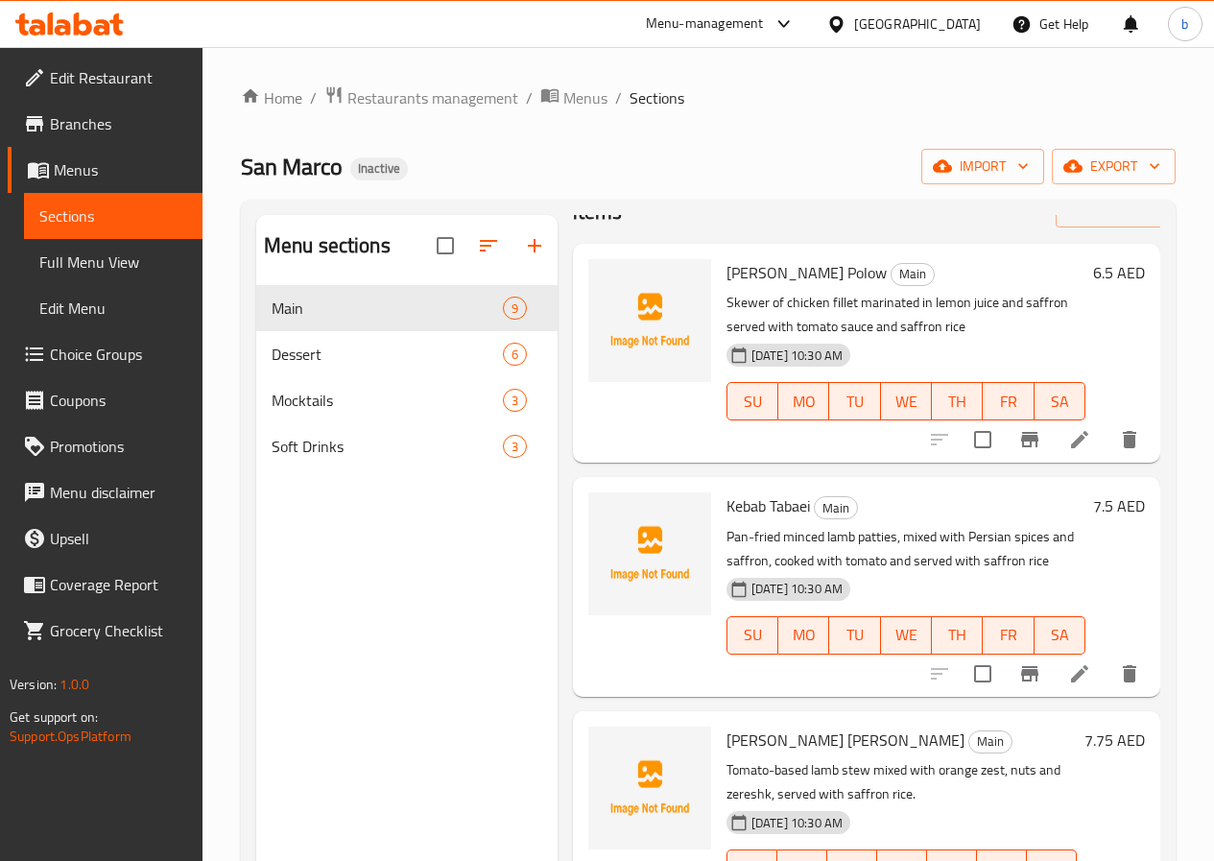
scroll to position [96, 0]
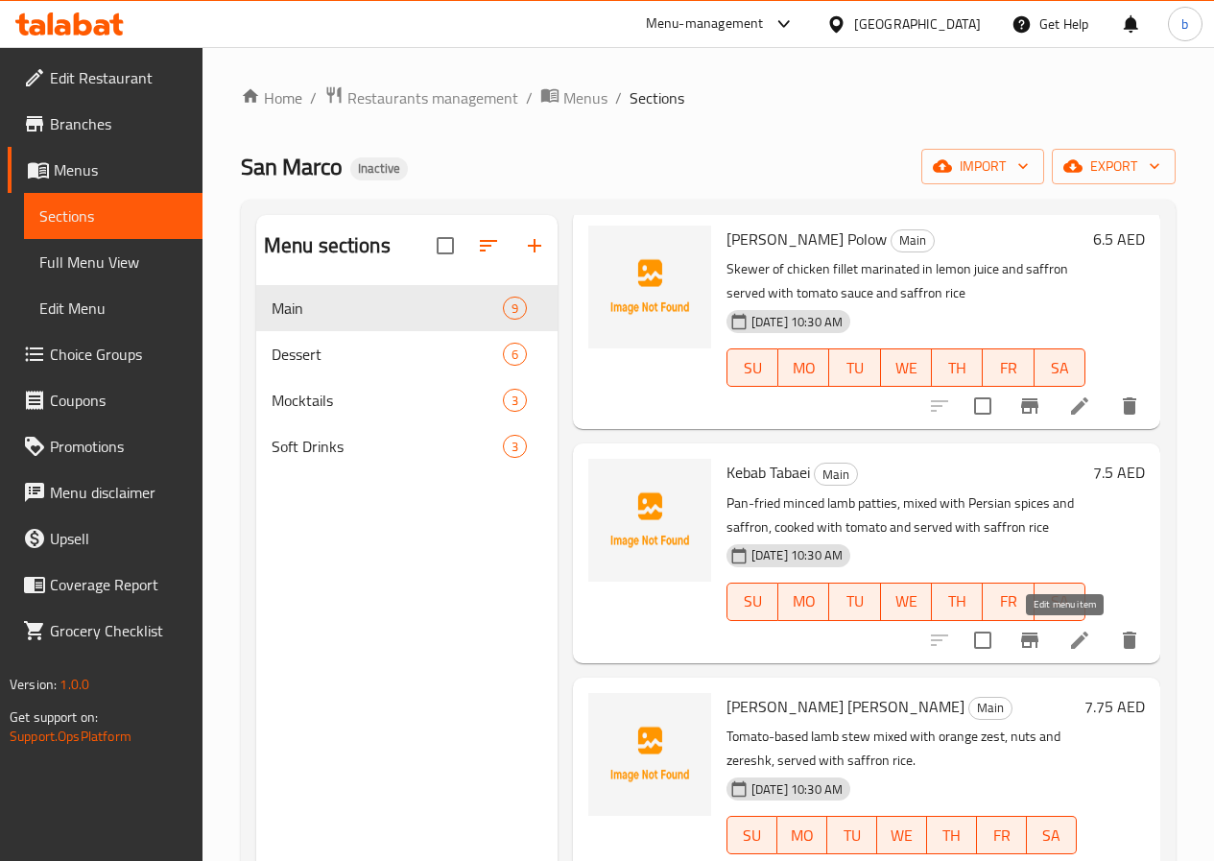
click at [1072, 630] on icon at bounding box center [1079, 640] width 23 height 23
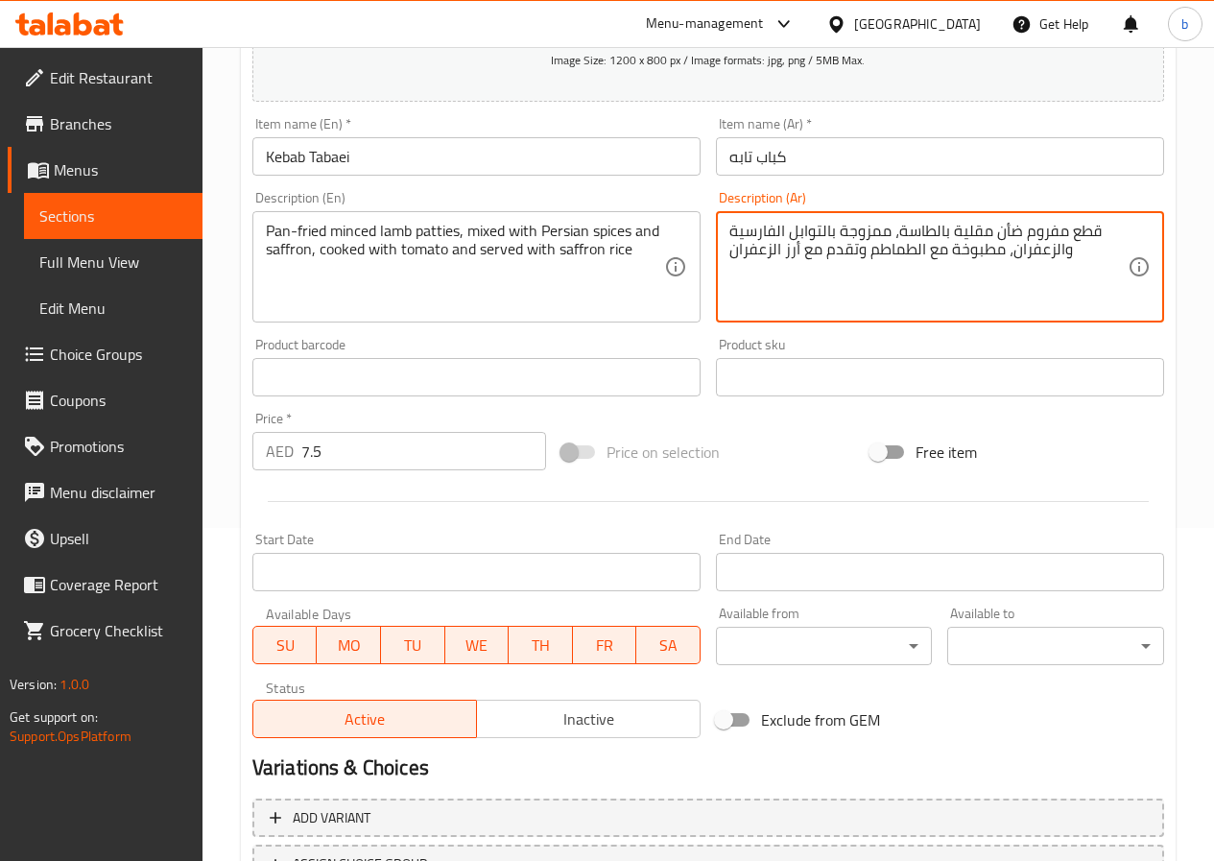
scroll to position [384, 0]
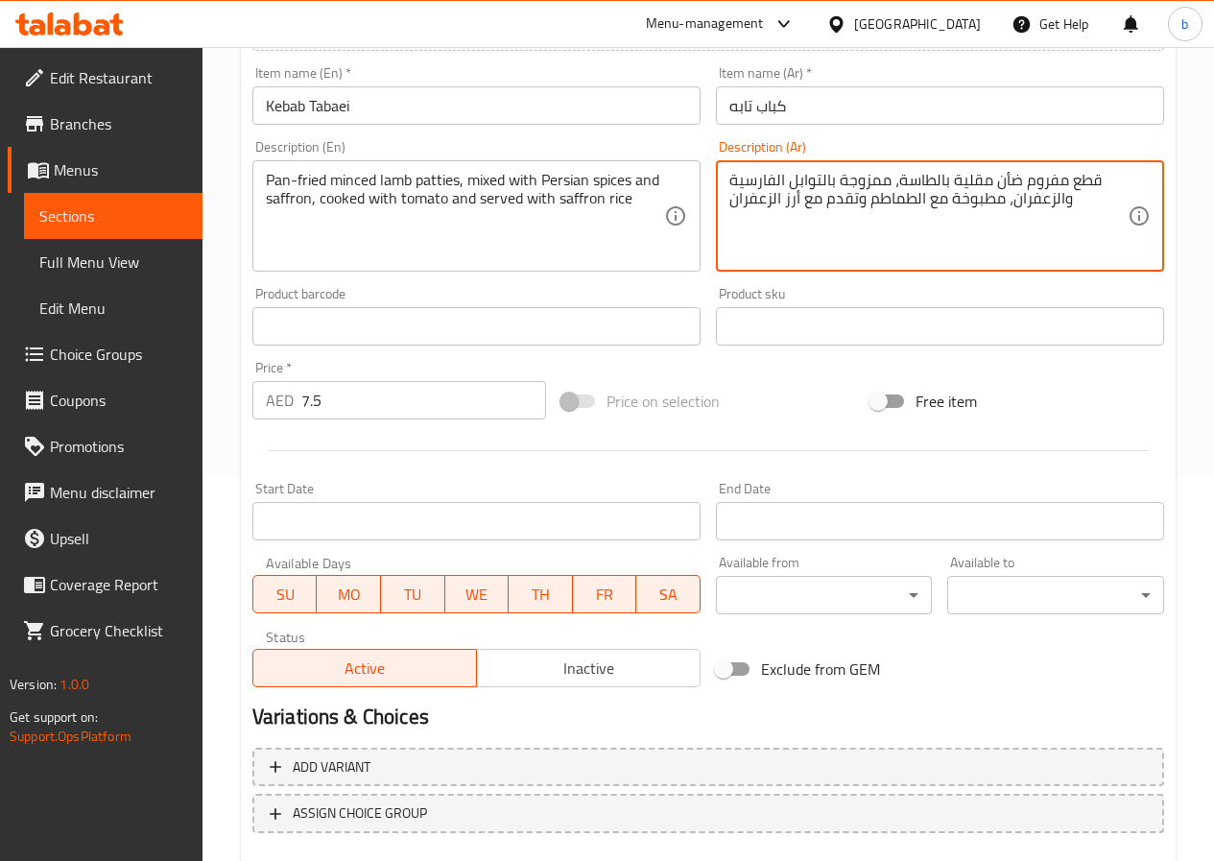
click at [996, 184] on textarea "قطع مفروم ضأن مقلية بالطاسة، ممزوجة بالتوابل الفارسية والزعفران، مطبوخة مع الطم…" at bounding box center [928, 216] width 398 height 91
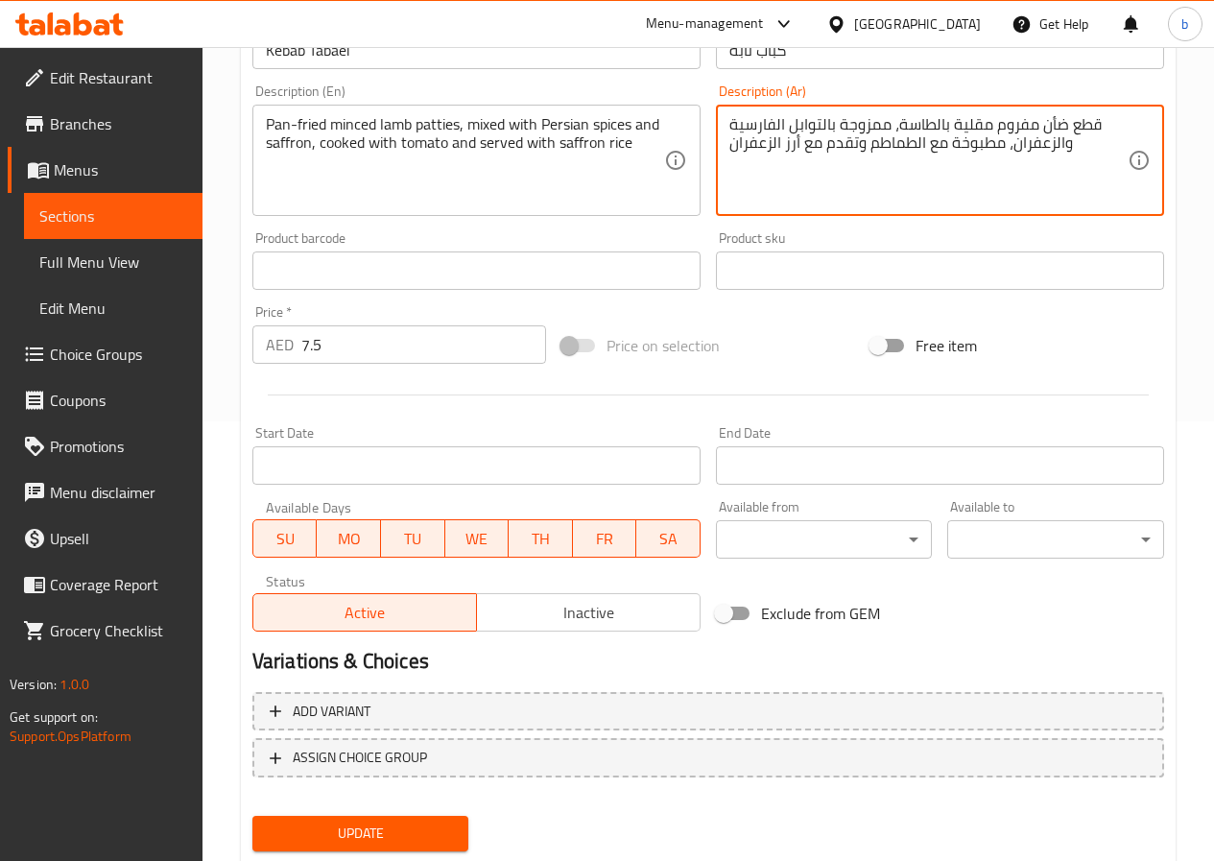
scroll to position [495, 0]
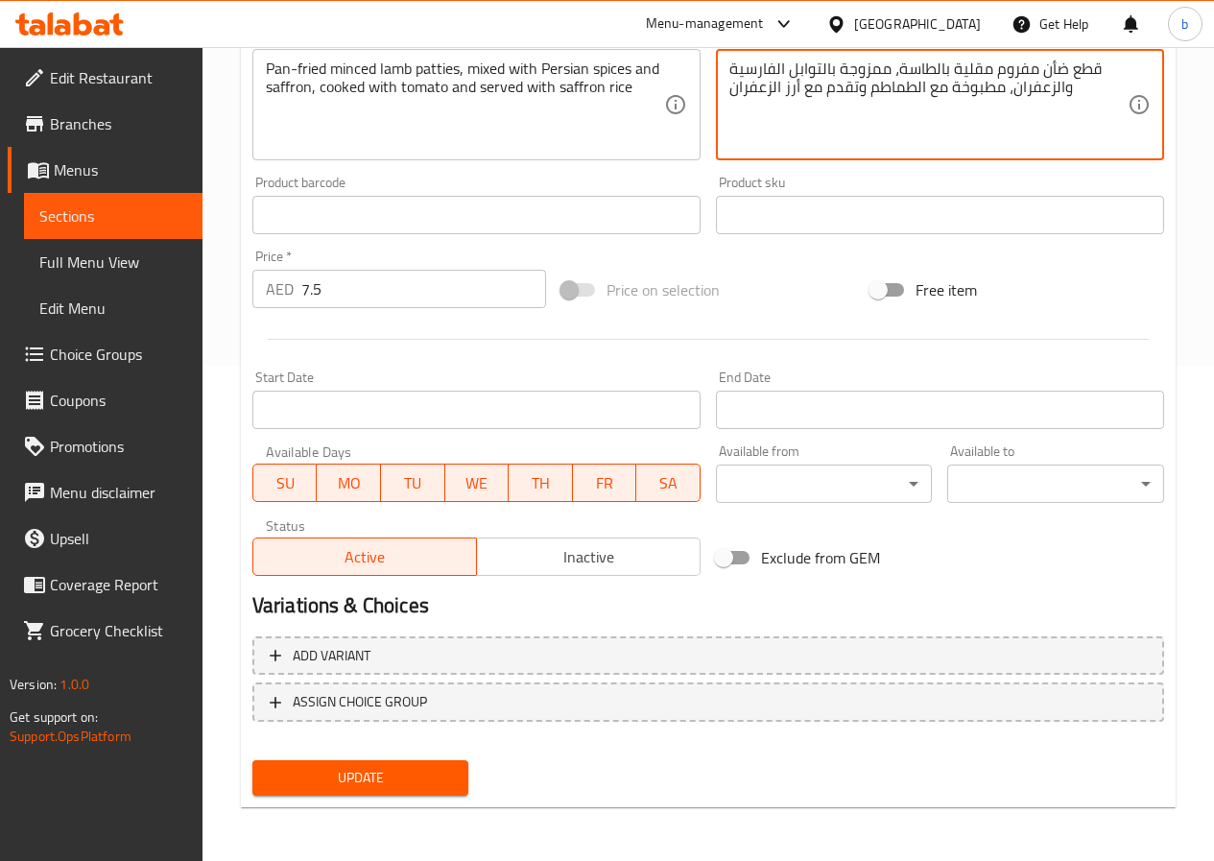
type textarea "قطع ضأن مفروم مقلية بالطاسة، ممزوجة بالتوابل الفارسية والزعفران، مطبوخة مع الطم…"
click at [347, 787] on span "Update" at bounding box center [361, 778] width 186 height 24
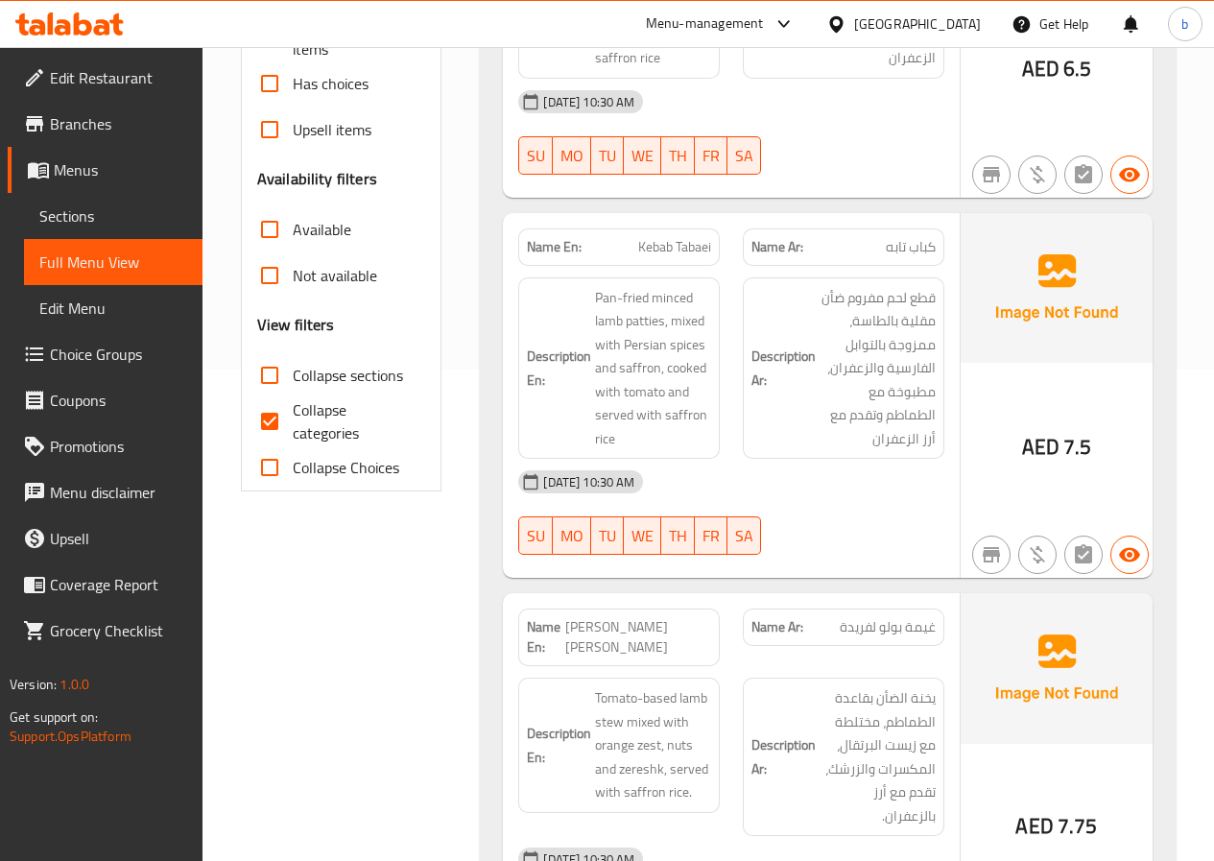
scroll to position [384, 0]
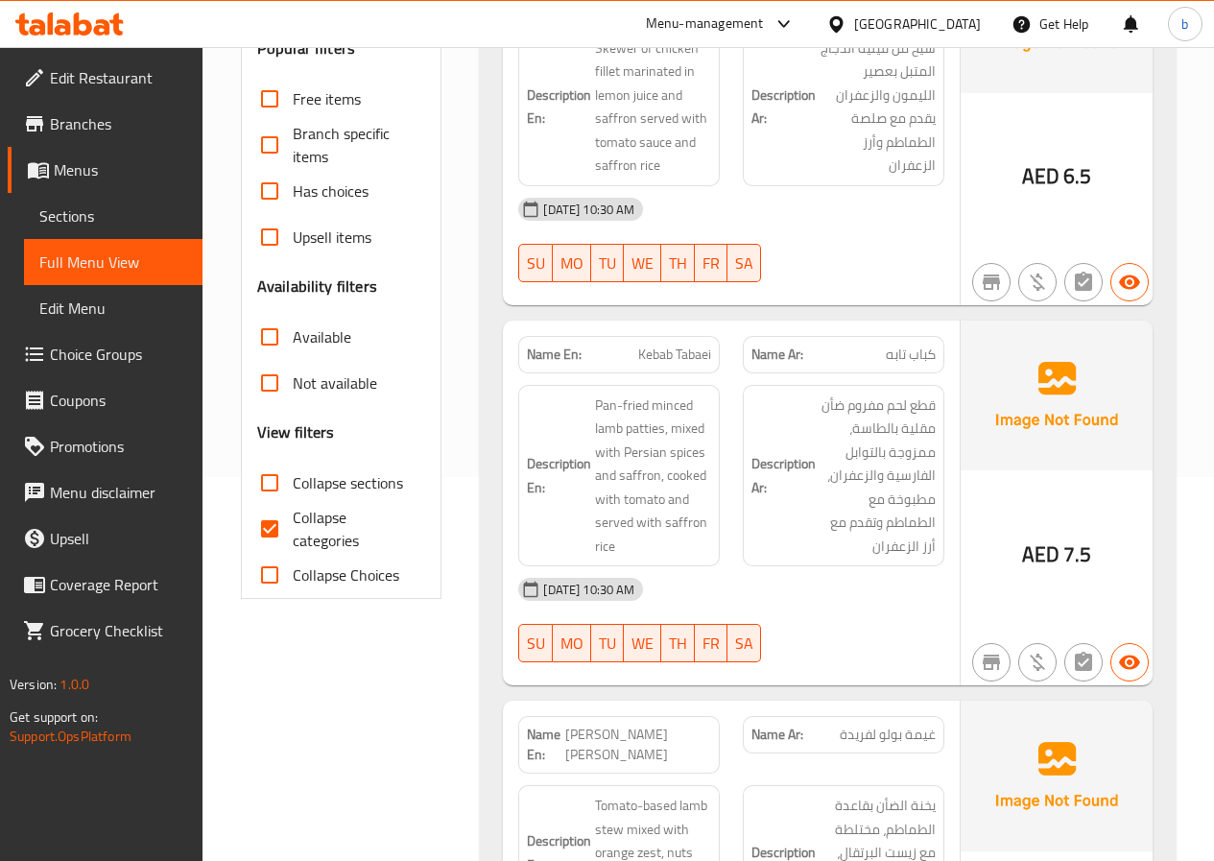
click at [268, 525] on input "Collapse categories" at bounding box center [270, 529] width 46 height 46
checkbox input "false"
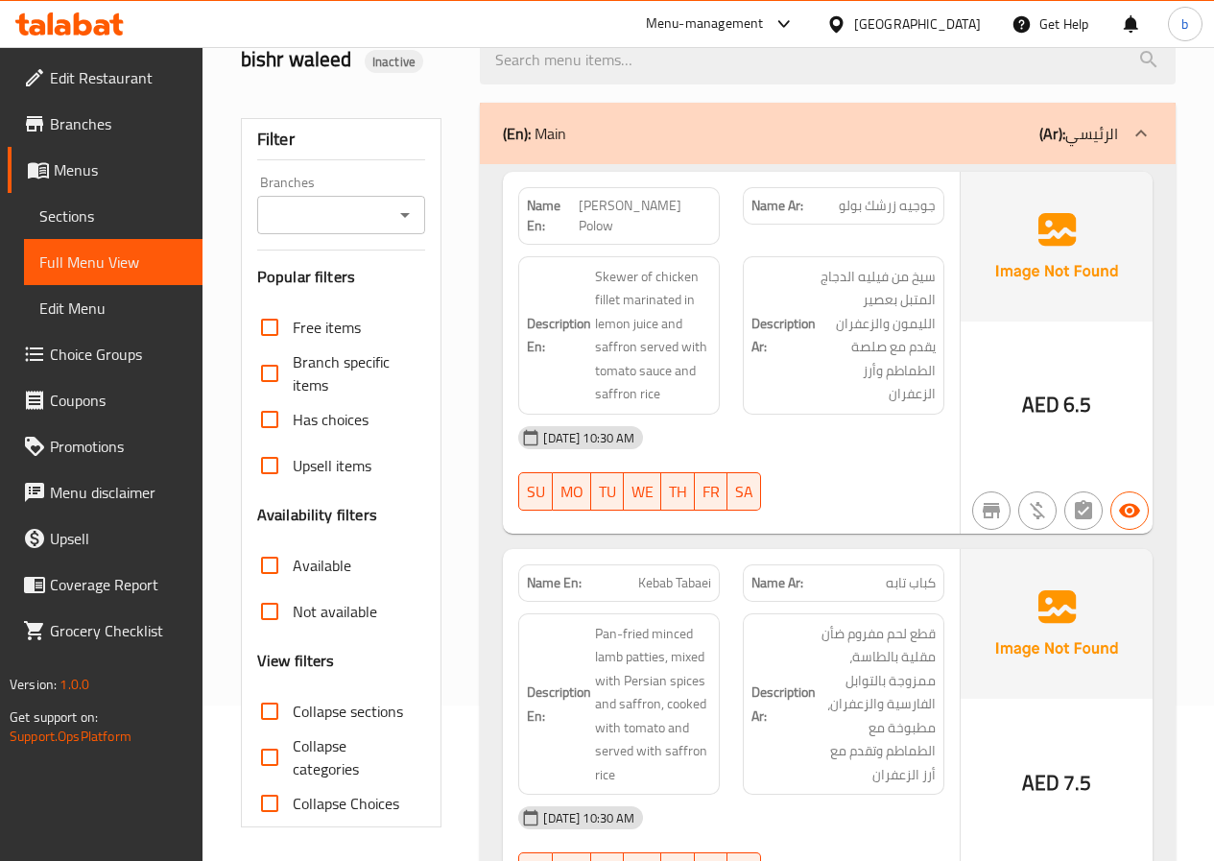
scroll to position [0, 0]
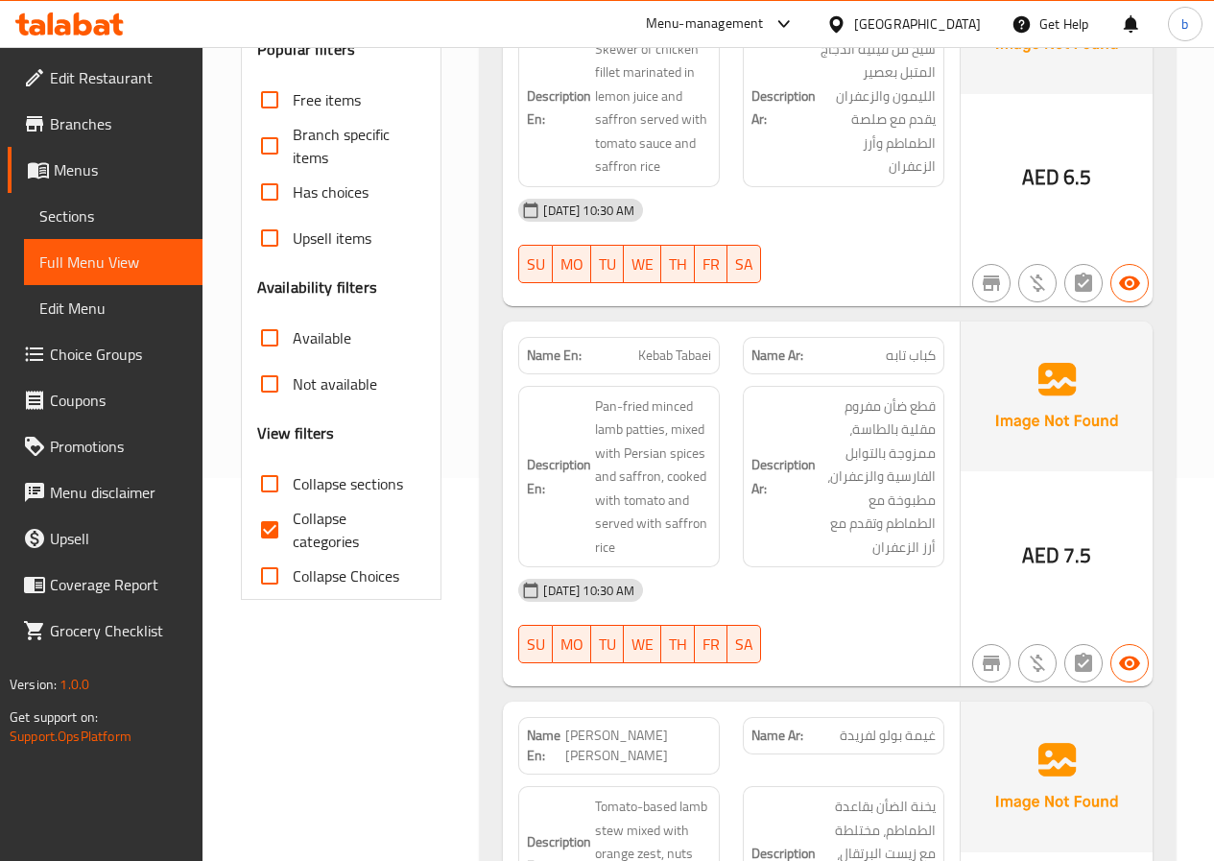
scroll to position [356, 0]
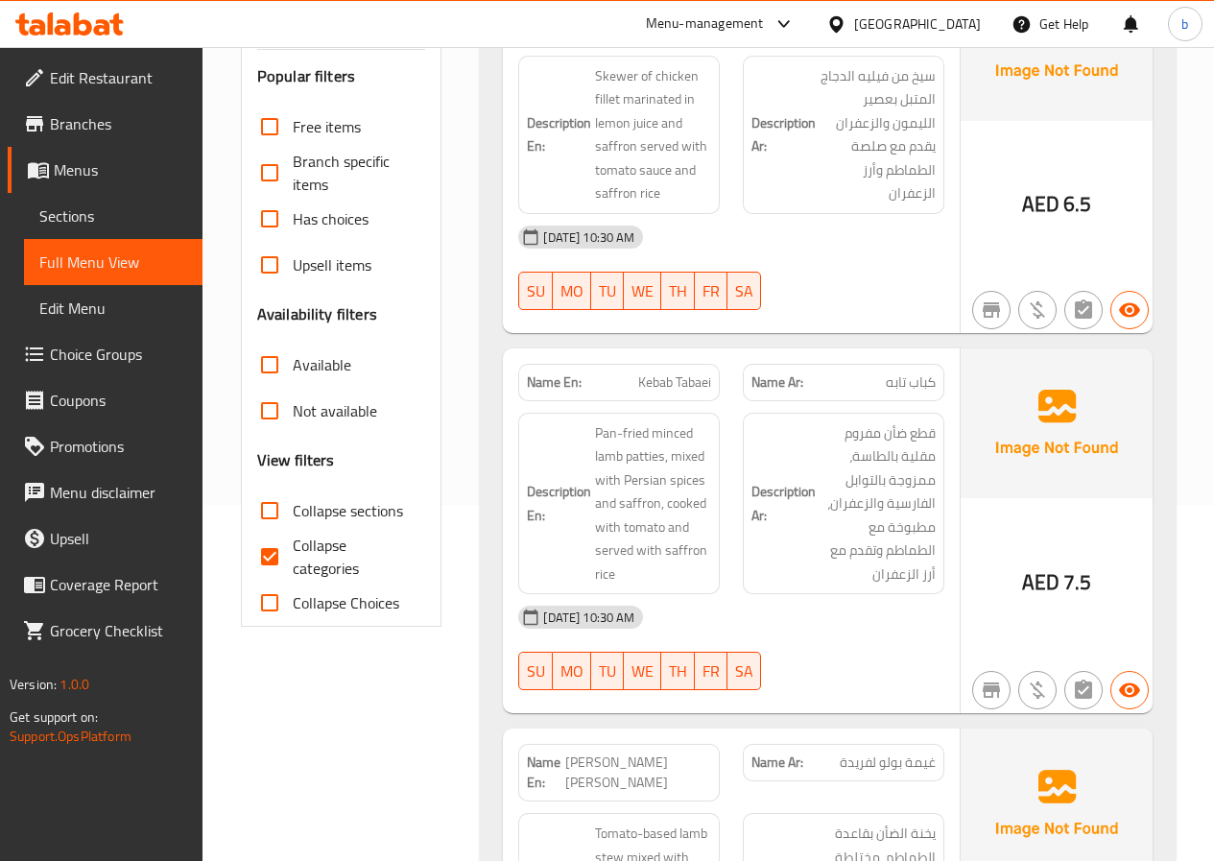
click at [312, 554] on span "Collapse categories" at bounding box center [352, 557] width 118 height 46
click at [293, 554] on input "Collapse categories" at bounding box center [270, 557] width 46 height 46
checkbox input "false"
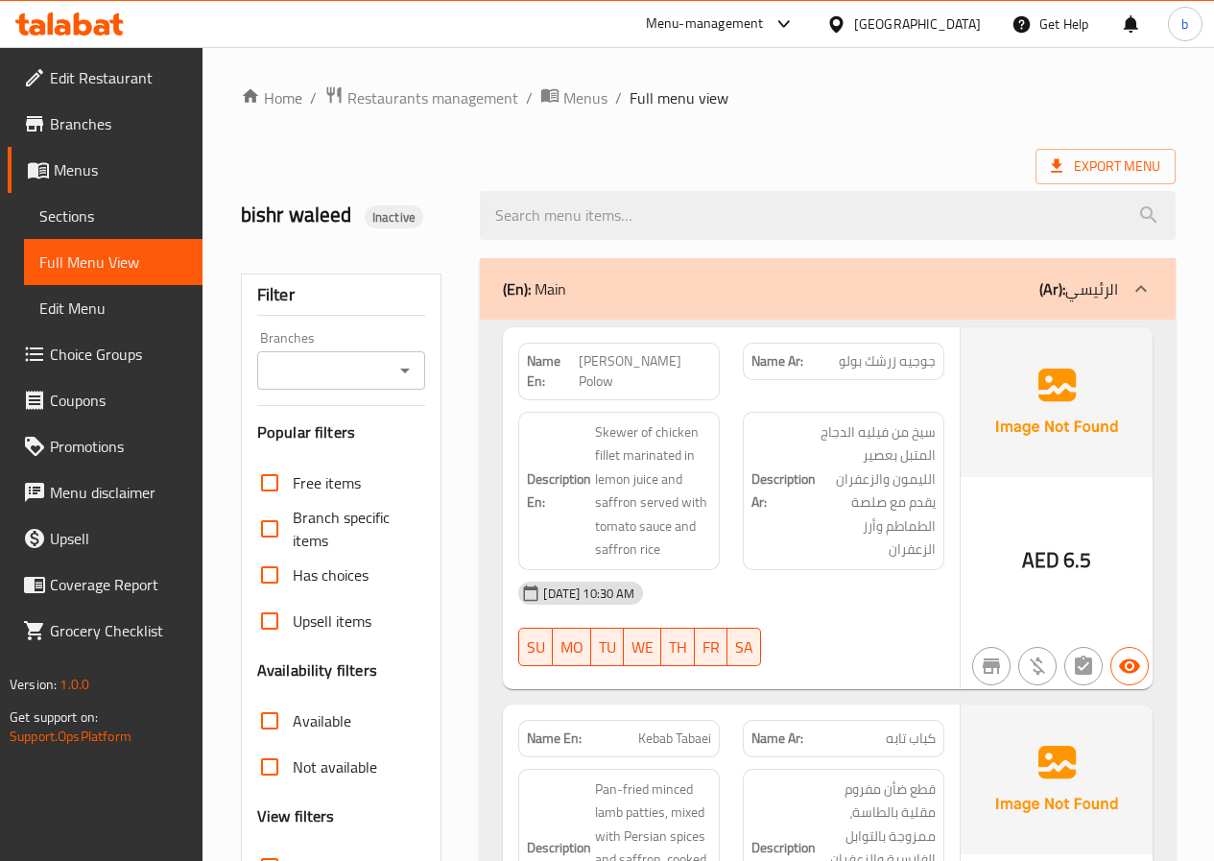
scroll to position [2498, 0]
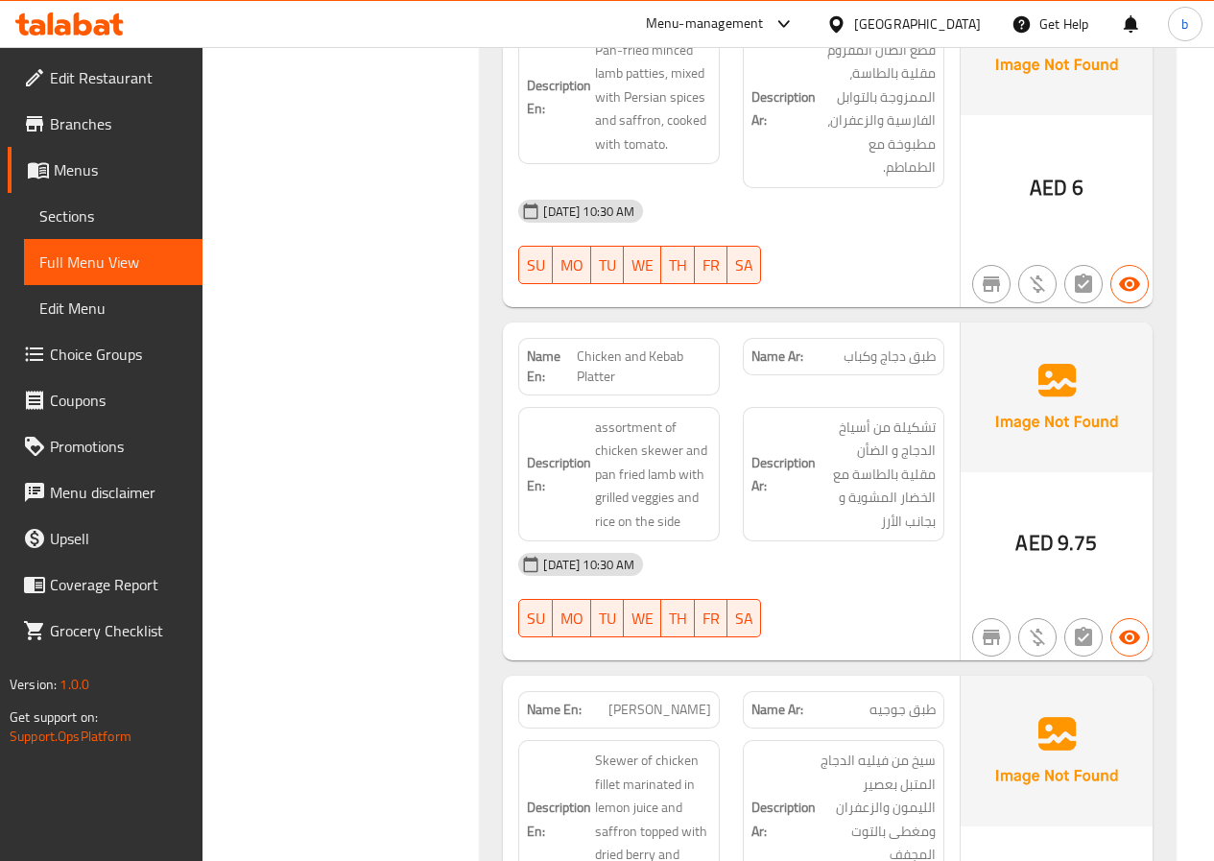
click at [1004, 17] on div "Get Help" at bounding box center [1050, 24] width 108 height 46
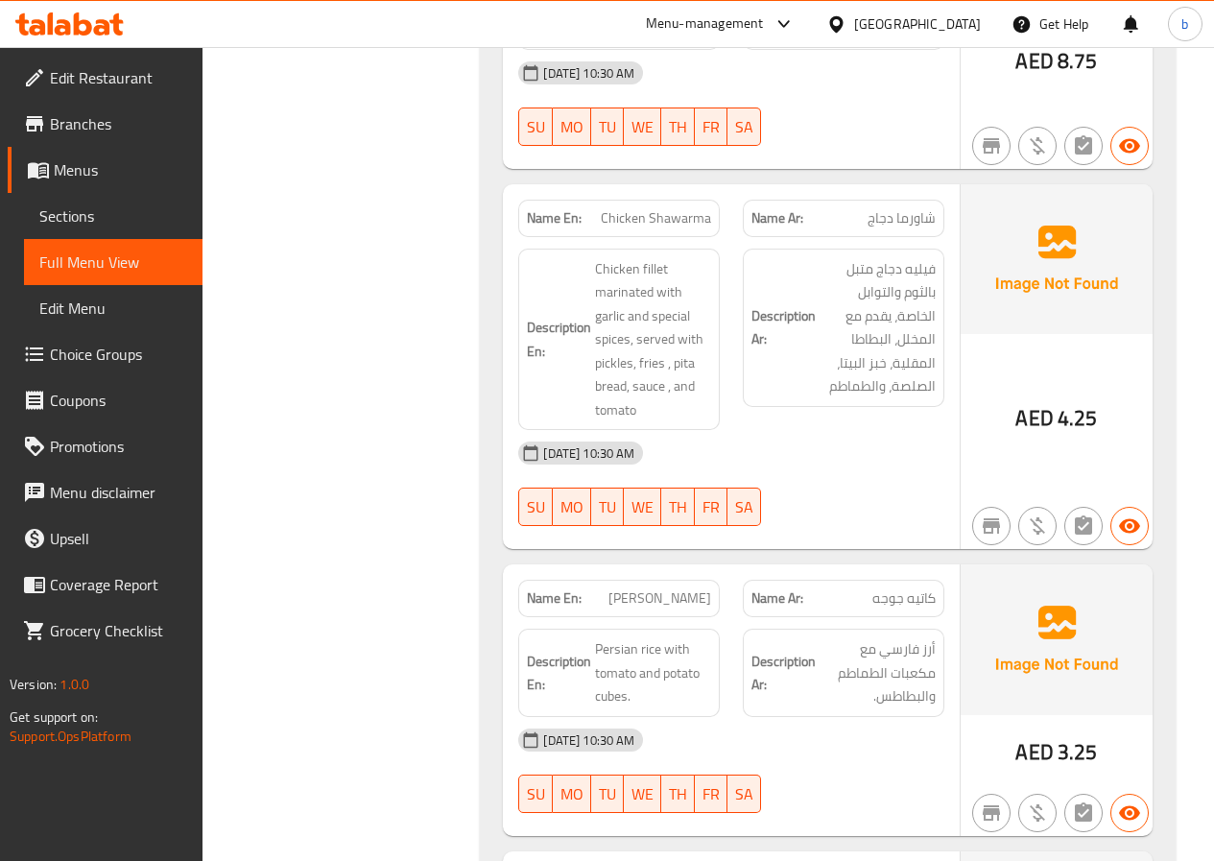
scroll to position [1538, 0]
